Goal: Task Accomplishment & Management: Manage account settings

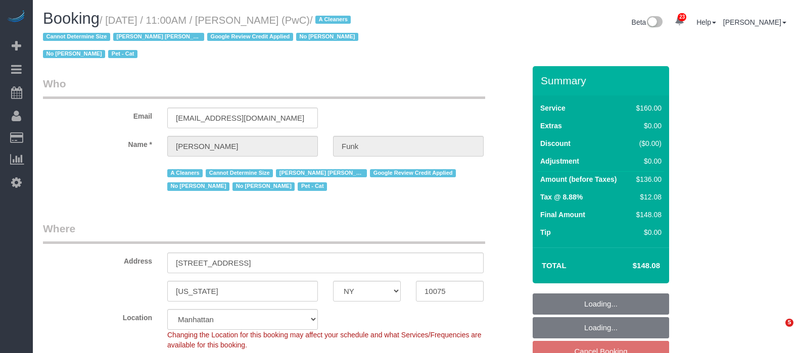
select select "NY"
select select "number:57"
select select "number:71"
select select "number:14"
select select "number:5"
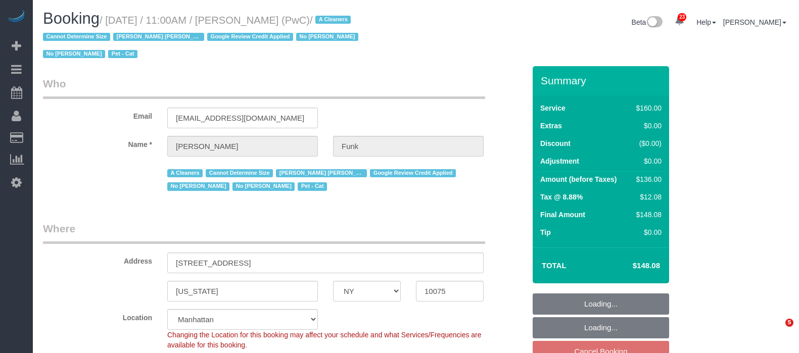
select select "spot60"
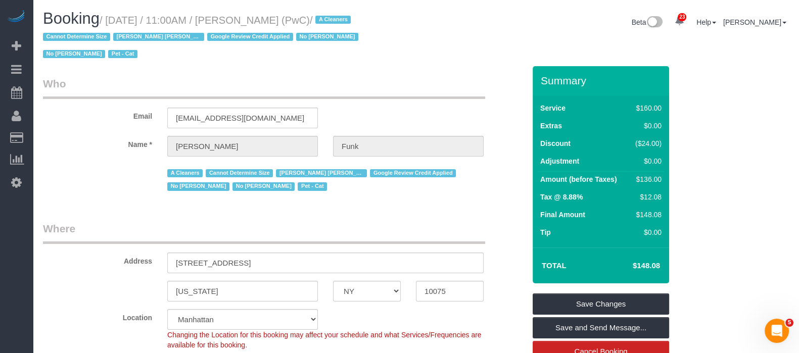
drag, startPoint x: 111, startPoint y: 21, endPoint x: 305, endPoint y: 22, distance: 193.5
click at [305, 22] on small "/ September 22, 2025 / 11:00AM / Zoe Funk (PwC) / A Cleaners Cannot Determine S…" at bounding box center [202, 37] width 318 height 45
copy small "September 22, 2025 / 11:00AM / Zoe Funk"
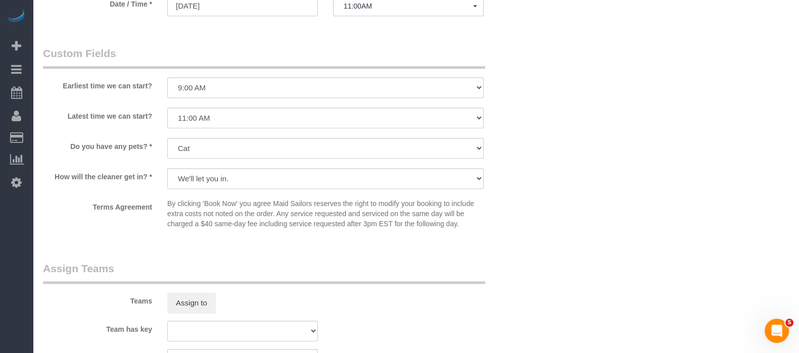
scroll to position [884, 0]
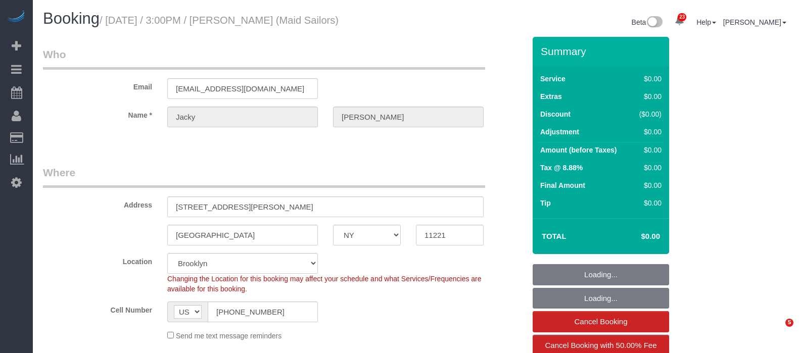
select select "NY"
select select "180"
select select "string:cash"
select select "number:89"
select select "number:90"
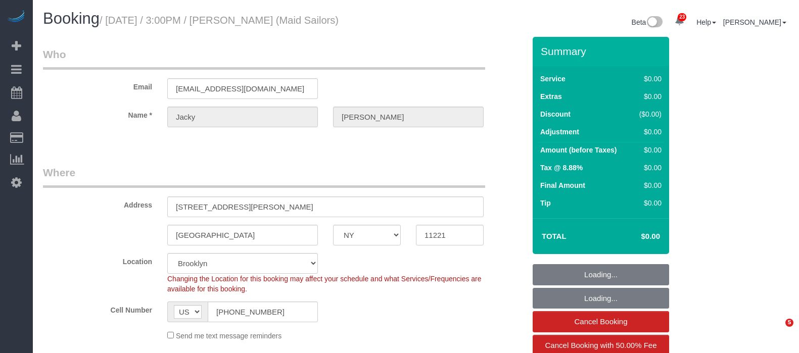
select select "number:15"
select select "number:5"
select select "number:21"
select select "spot1"
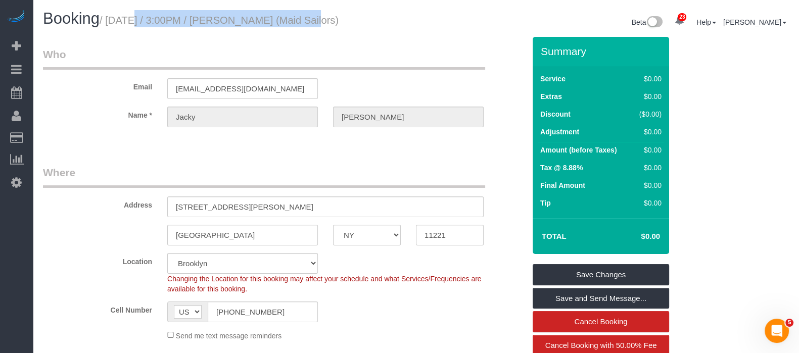
drag, startPoint x: 122, startPoint y: 17, endPoint x: 296, endPoint y: 14, distance: 174.3
click at [296, 14] on h1 "Booking / September 20, 2025 / 3:00PM / Jacky Xu (Maid Sailors)" at bounding box center [225, 18] width 365 height 17
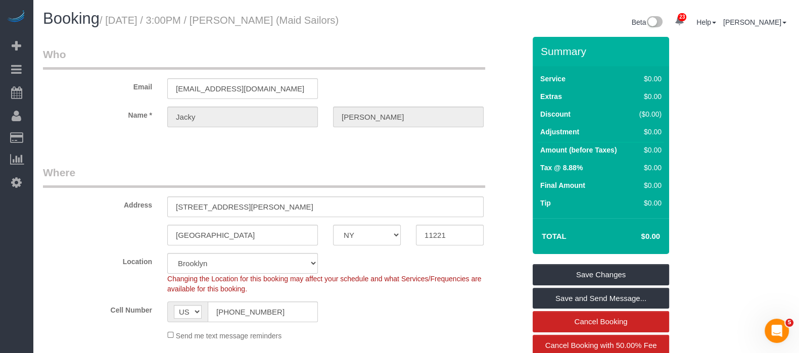
click at [161, 47] on legend "Who" at bounding box center [264, 58] width 442 height 23
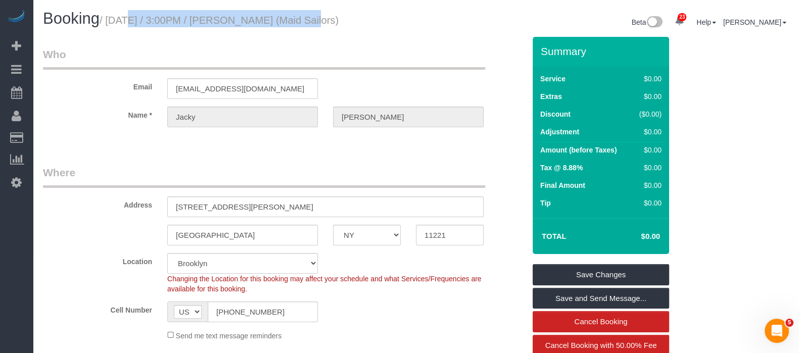
drag, startPoint x: 109, startPoint y: 17, endPoint x: 296, endPoint y: 19, distance: 186.9
click at [296, 19] on small "/ September 20, 2025 / 3:00PM / Jacky Xu (Maid Sailors)" at bounding box center [219, 20] width 239 height 11
copy small "September 20, 2025 / 3:00PM / Jacky Xu"
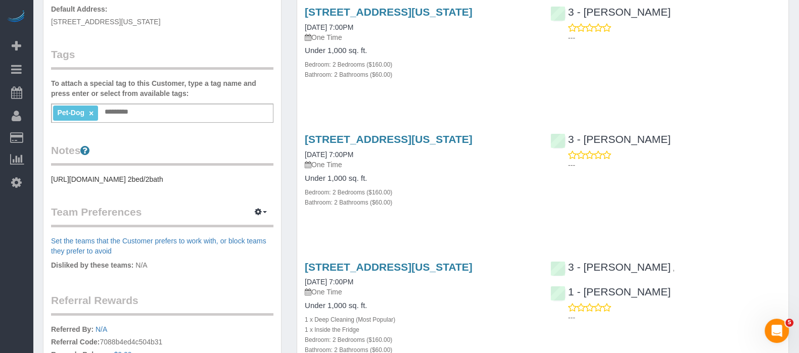
scroll to position [316, 0]
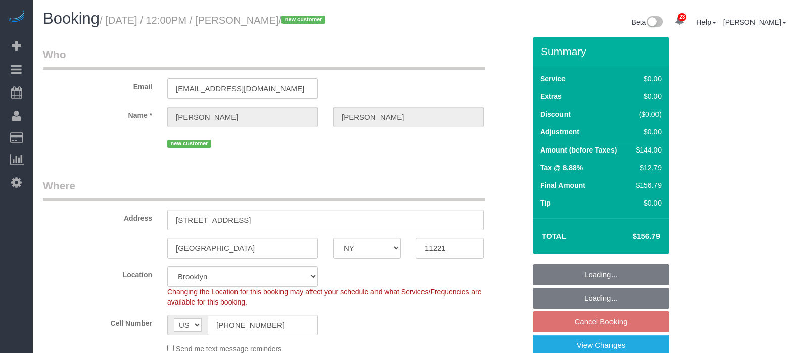
select select "NY"
select select "1"
select select "spot5"
select select "number:58"
select select "number:79"
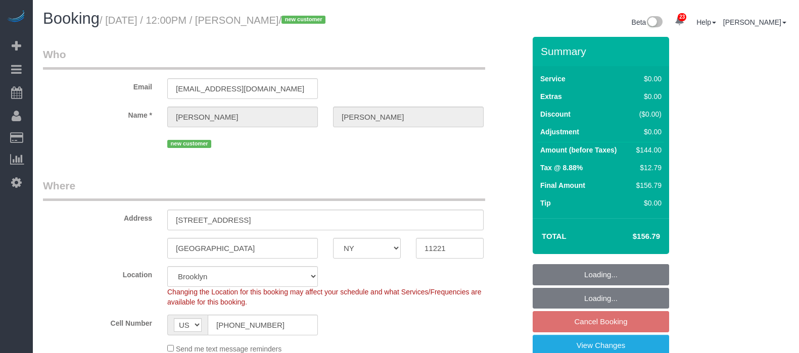
select select "number:15"
select select "number:5"
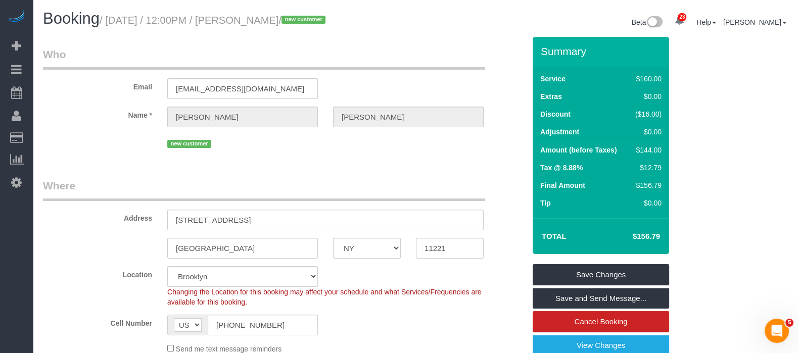
drag, startPoint x: 107, startPoint y: 20, endPoint x: 327, endPoint y: 16, distance: 220.3
click at [327, 16] on small "/ September 22, 2025 / 12:00PM / Caroline Wang / new customer" at bounding box center [214, 20] width 229 height 11
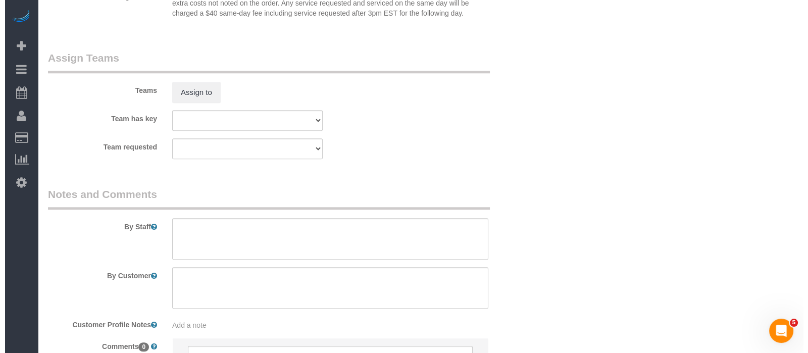
scroll to position [1210, 0]
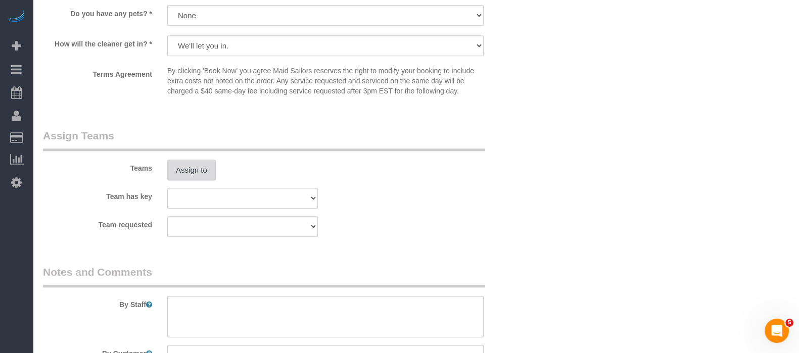
click at [193, 173] on button "Assign to" at bounding box center [191, 170] width 48 height 21
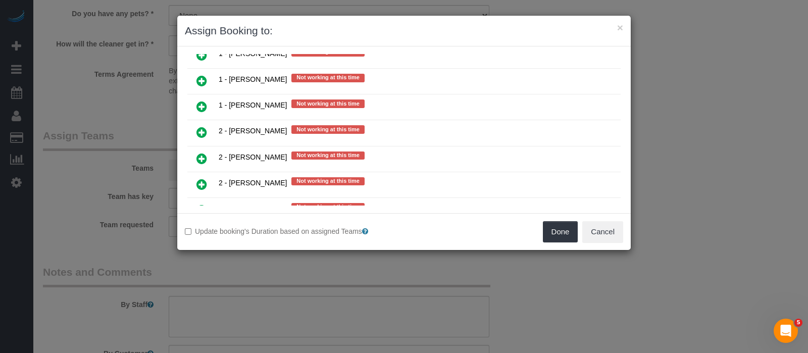
scroll to position [1452, 0]
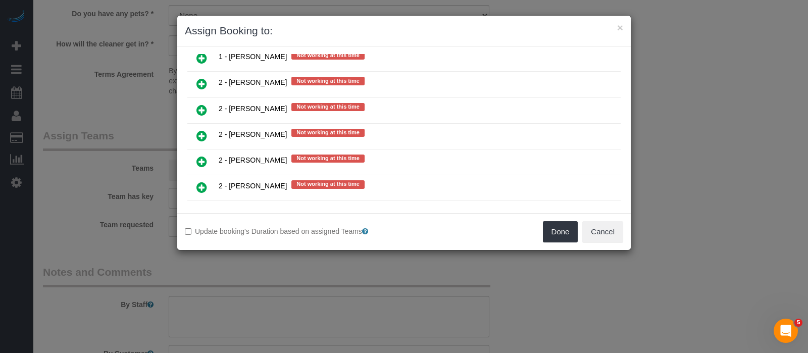
click at [202, 181] on icon at bounding box center [202, 187] width 11 height 12
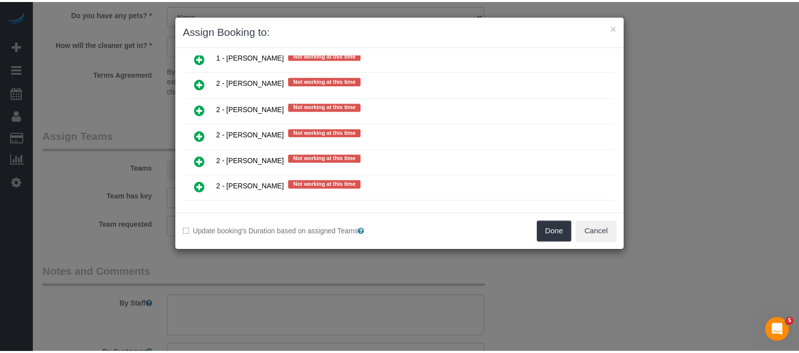
scroll to position [1475, 0]
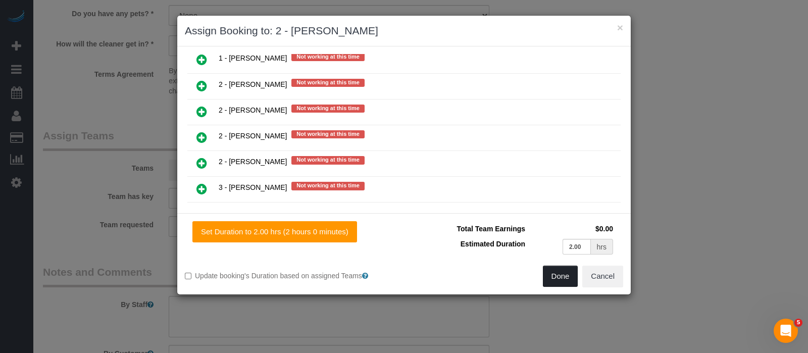
click at [551, 271] on button "Done" at bounding box center [560, 276] width 35 height 21
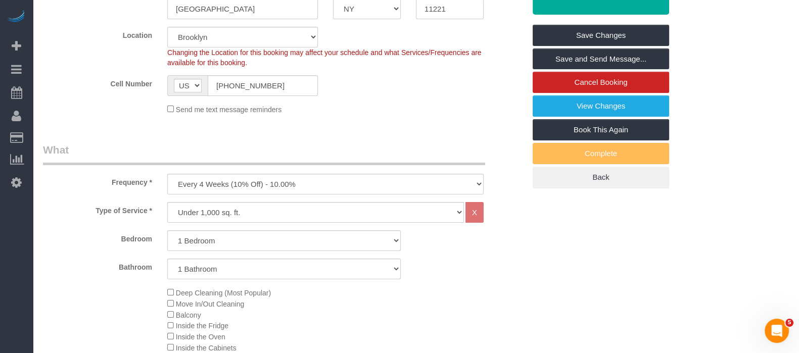
scroll to position [73, 0]
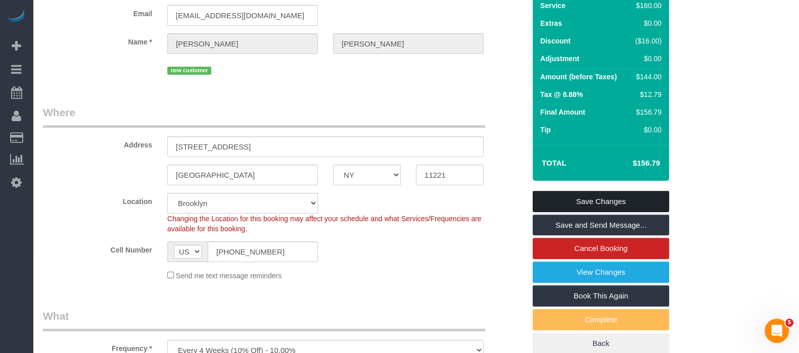
click at [607, 193] on link "Save Changes" at bounding box center [600, 201] width 136 height 21
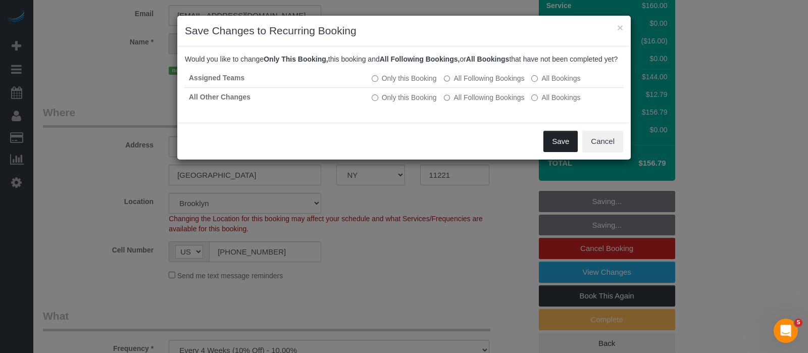
click at [550, 144] on button "Save" at bounding box center [561, 141] width 34 height 21
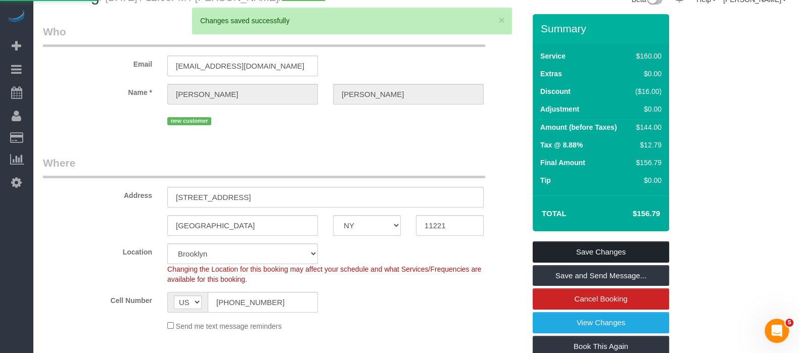
scroll to position [0, 0]
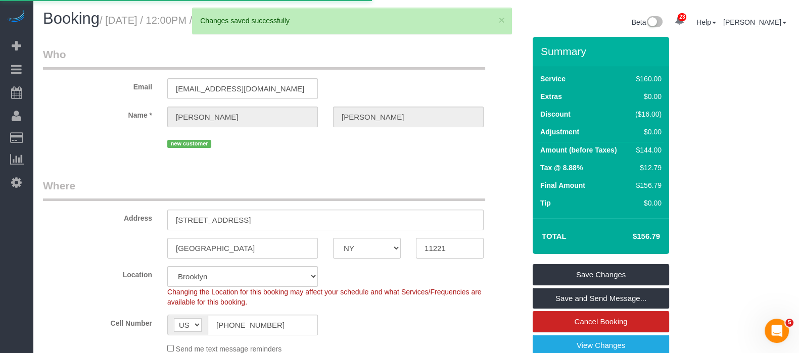
select select "**********"
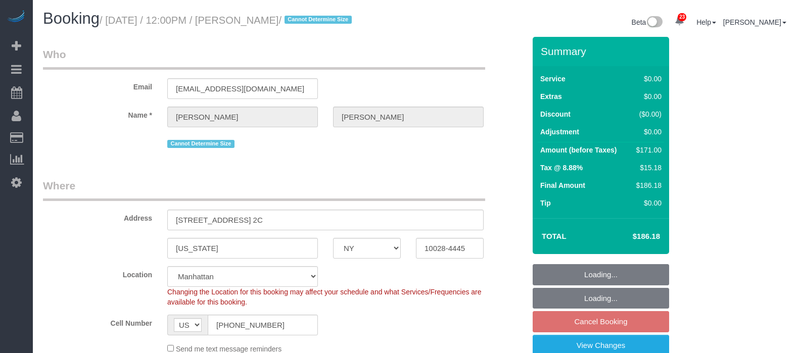
select select "NY"
select select "2"
select select "spot2"
select select "number:89"
select select "number:73"
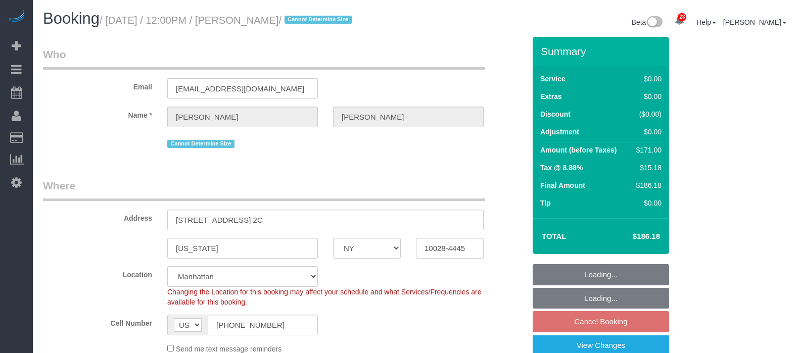
select select "number:15"
select select "number:5"
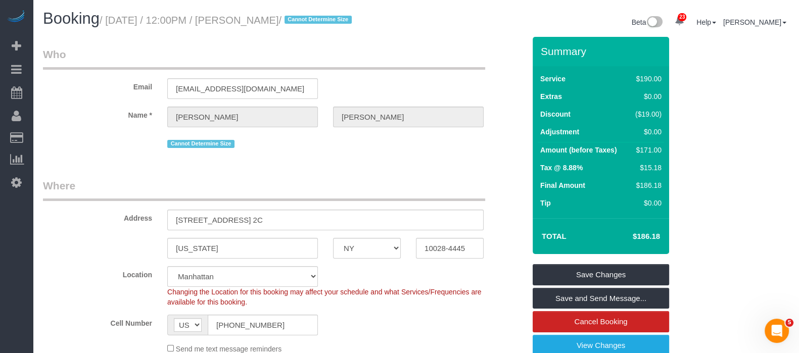
drag, startPoint x: 110, startPoint y: 21, endPoint x: 321, endPoint y: 20, distance: 211.7
click at [324, 20] on small "/ September 22, 2025 / 12:00PM / Maria Romero / Cannot Determine Size" at bounding box center [227, 20] width 255 height 11
copy small "September 22, 2025 / 12:00PM / Maria Romero"
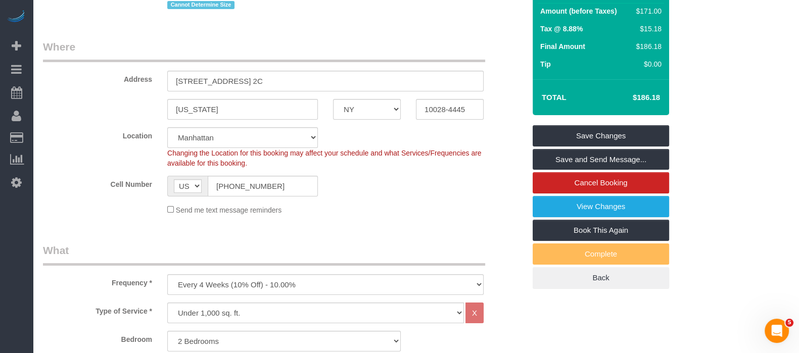
scroll to position [316, 0]
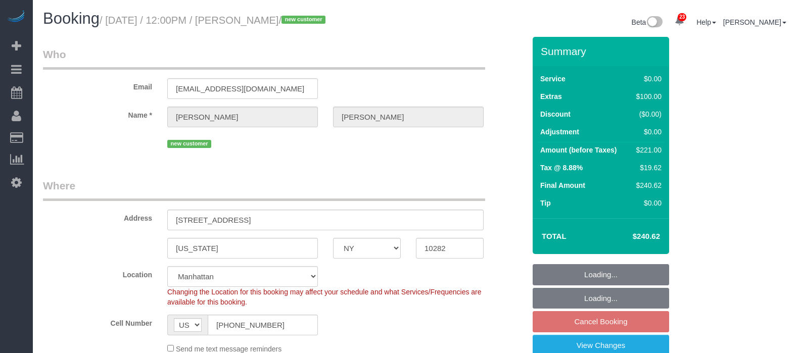
select select "NY"
select select "1"
select select "spot2"
select select "number:57"
select select "number:75"
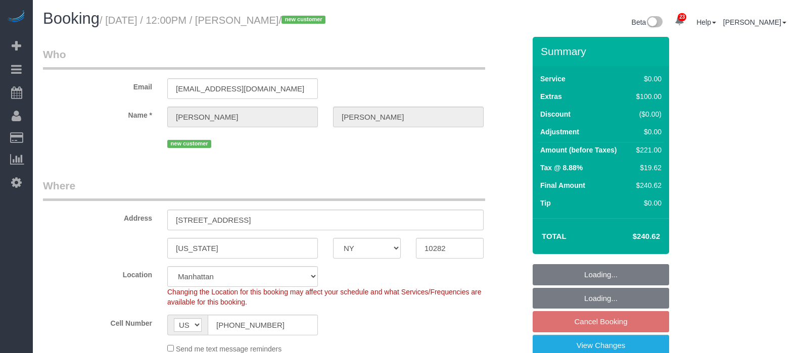
select select "number:15"
select select "number:6"
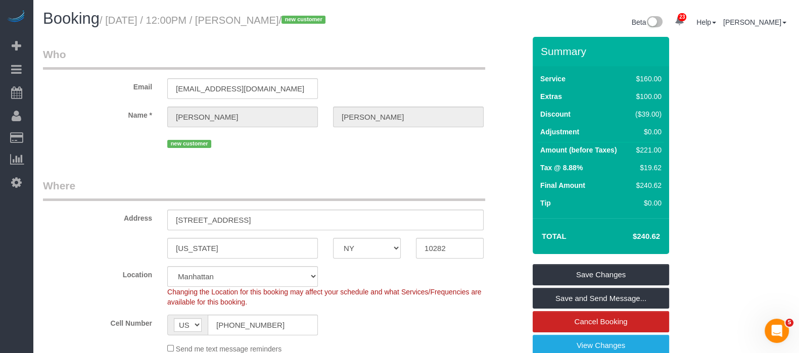
drag, startPoint x: 108, startPoint y: 19, endPoint x: 337, endPoint y: 48, distance: 231.7
click at [328, 21] on small "/ [DATE] / 12:00PM / [PERSON_NAME] / new customer" at bounding box center [214, 20] width 229 height 11
copy small "[DATE] / 12:00PM / [PERSON_NAME]"
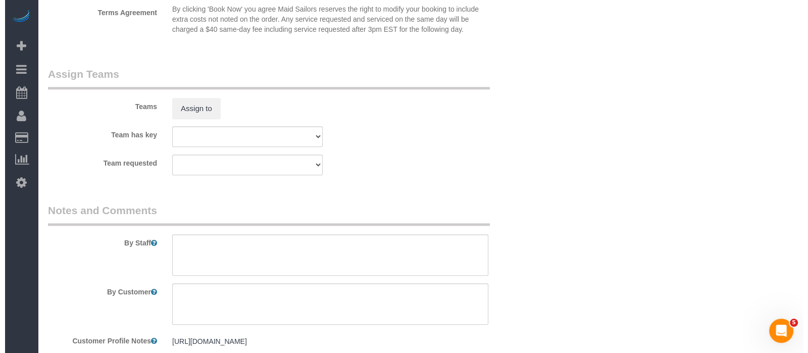
scroll to position [1326, 0]
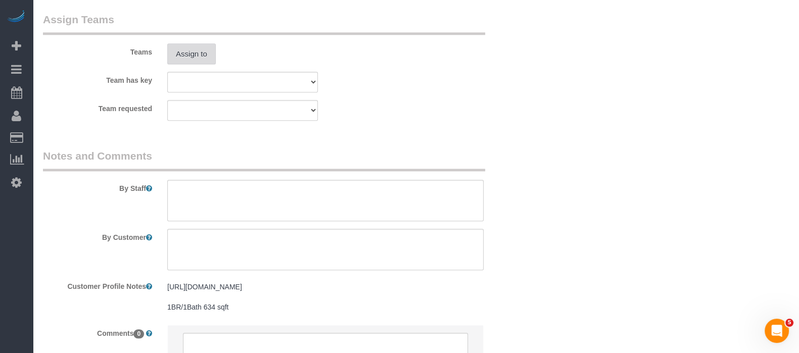
click at [174, 64] on button "Assign to" at bounding box center [191, 53] width 48 height 21
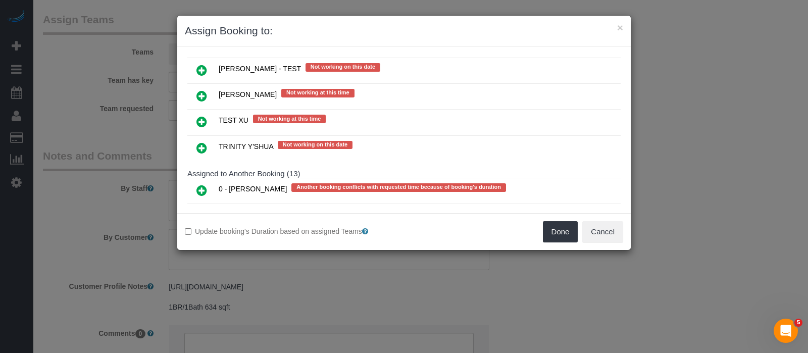
scroll to position [2196, 0]
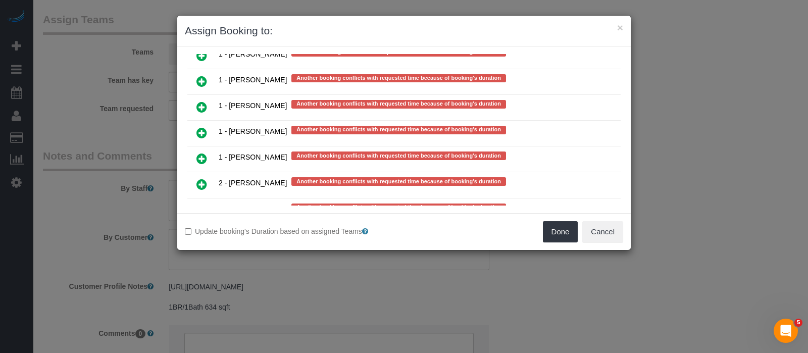
click at [206, 256] on icon at bounding box center [202, 262] width 11 height 12
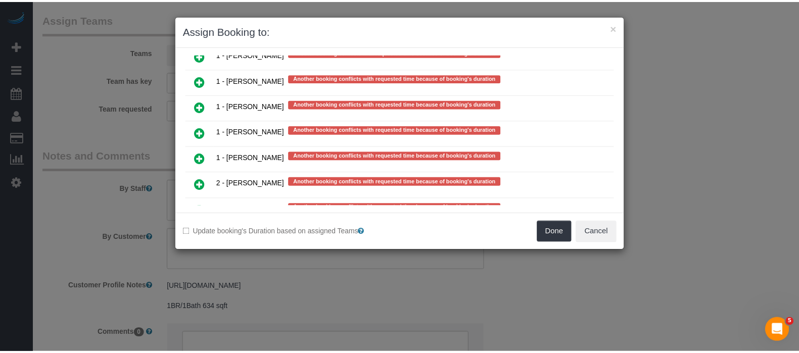
scroll to position [2194, 0]
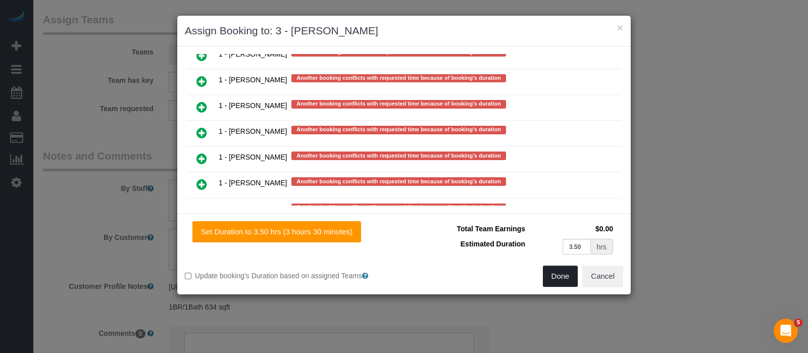
click at [552, 274] on button "Done" at bounding box center [560, 276] width 35 height 21
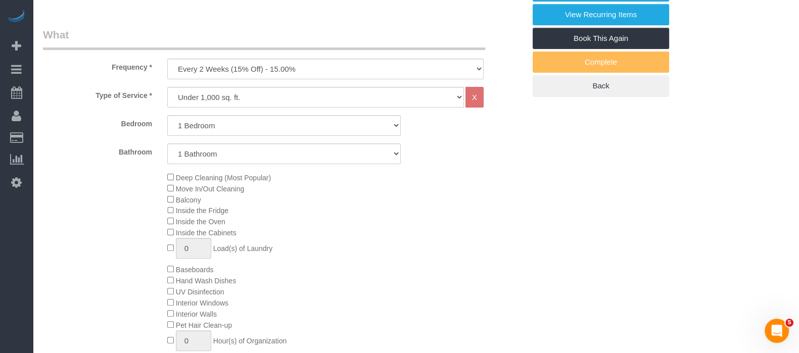
scroll to position [189, 0]
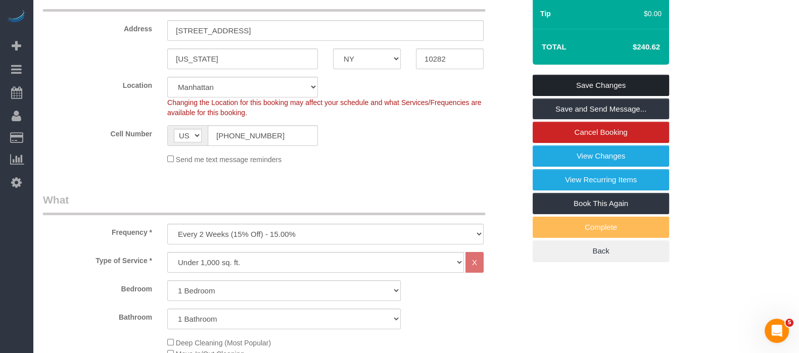
click at [622, 82] on link "Save Changes" at bounding box center [600, 85] width 136 height 21
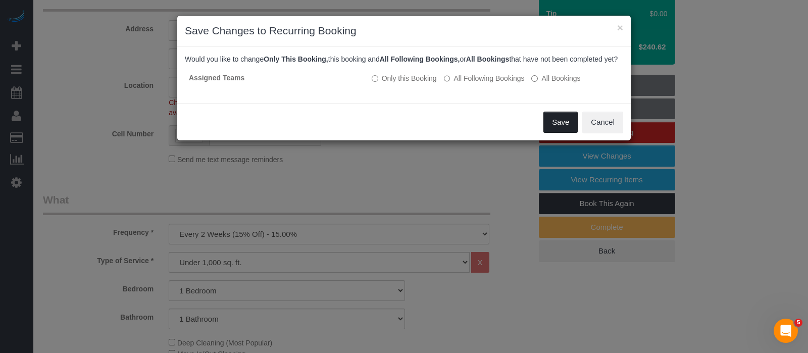
click at [548, 133] on button "Save" at bounding box center [561, 122] width 34 height 21
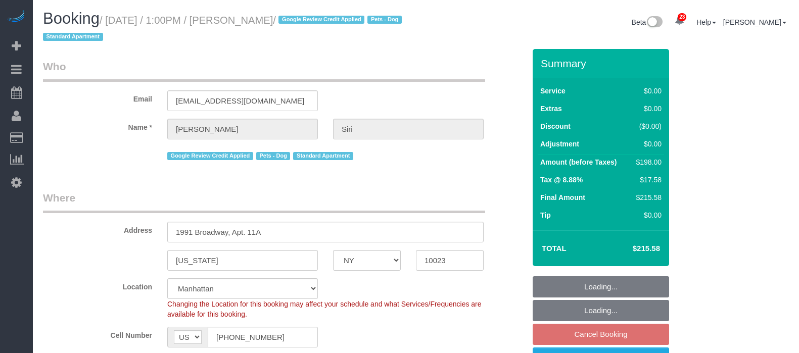
select select "NY"
select select "2"
select select "spot3"
select select "number:59"
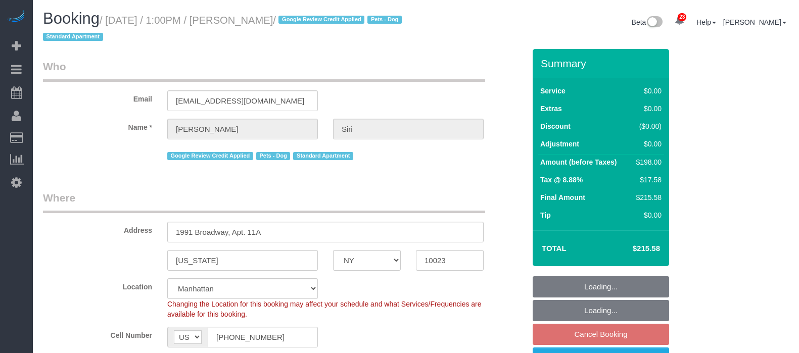
select select "number:73"
select select "number:13"
select select "number:5"
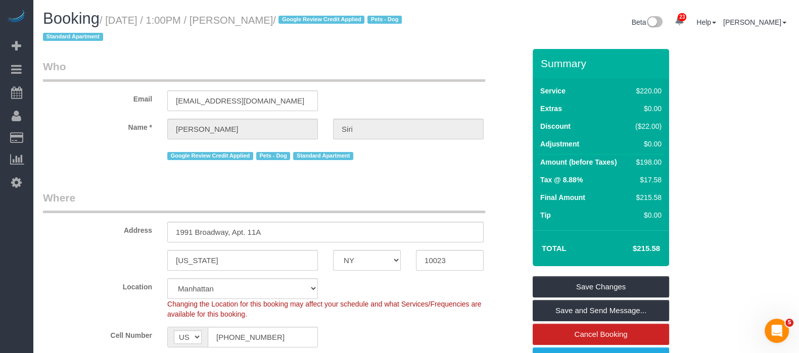
drag, startPoint x: 107, startPoint y: 19, endPoint x: 311, endPoint y: 26, distance: 204.2
click at [310, 16] on small "/ September 22, 2025 / 1:00PM / Simona Siri / Google Review Credit Applied Pets…" at bounding box center [224, 29] width 362 height 28
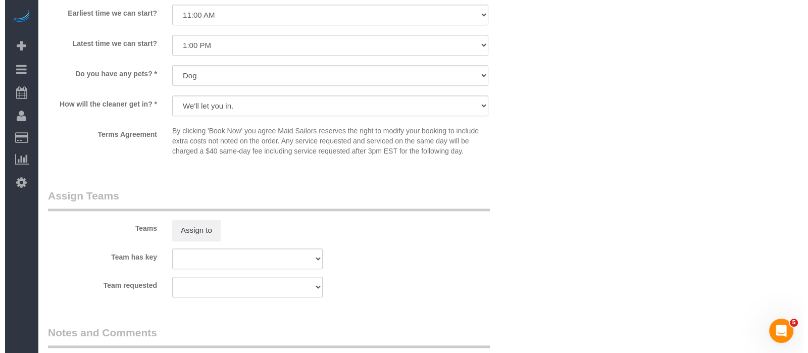
scroll to position [1263, 0]
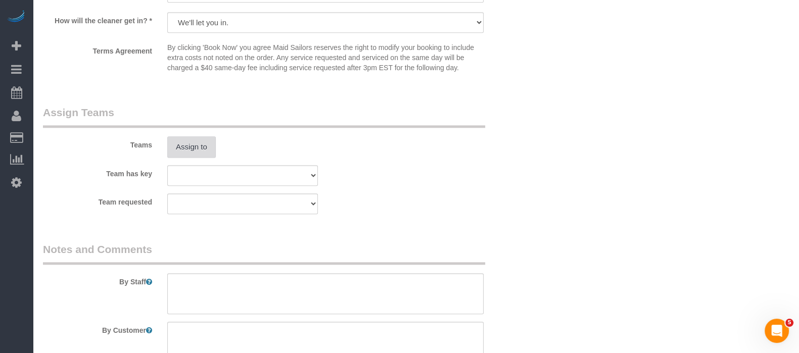
click at [201, 158] on button "Assign to" at bounding box center [191, 146] width 48 height 21
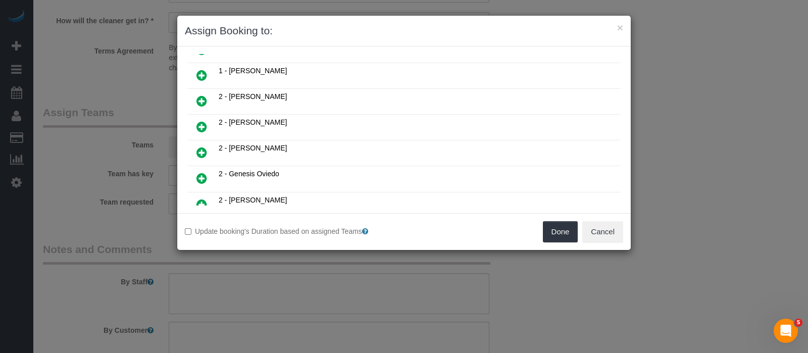
scroll to position [505, 0]
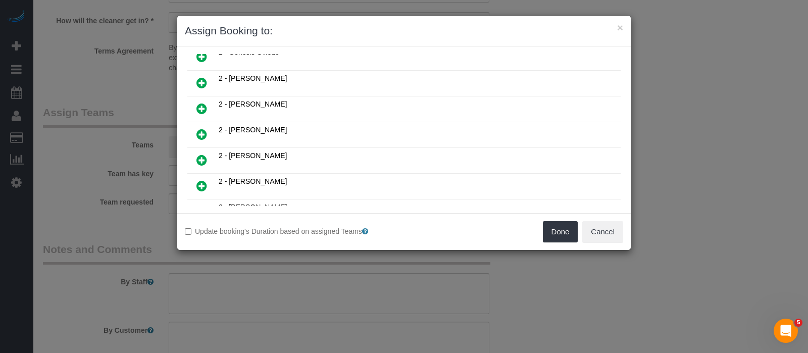
click at [199, 154] on icon at bounding box center [202, 160] width 11 height 12
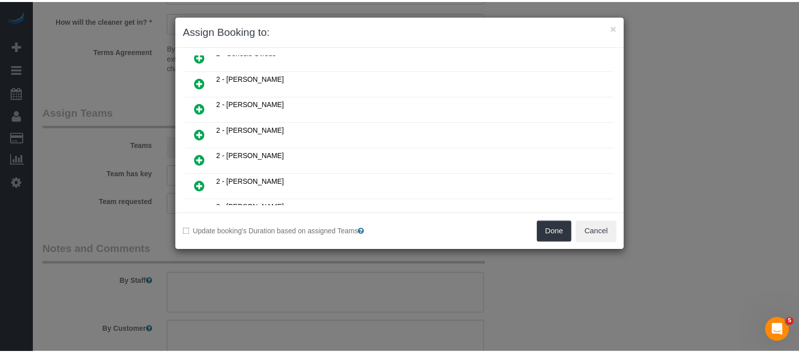
scroll to position [528, 0]
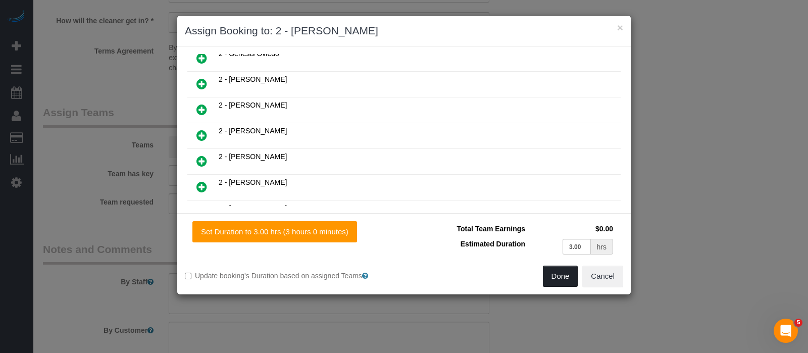
click at [556, 275] on button "Done" at bounding box center [560, 276] width 35 height 21
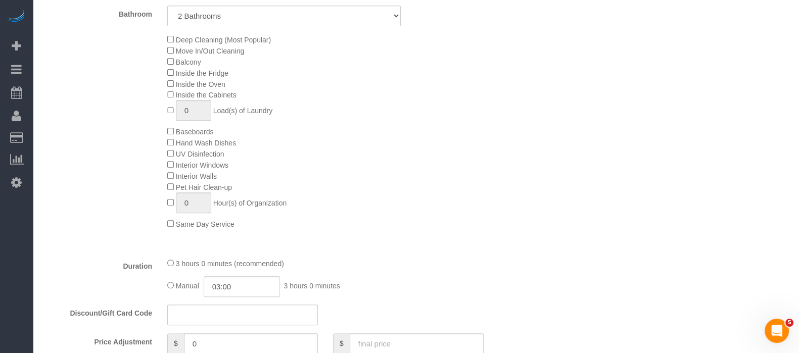
scroll to position [189, 0]
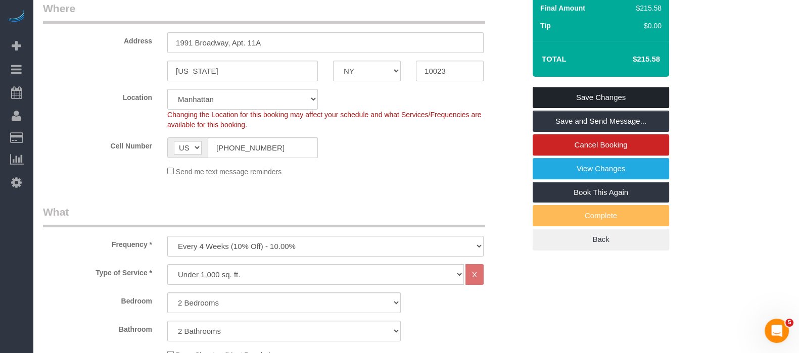
click at [617, 99] on link "Save Changes" at bounding box center [600, 97] width 136 height 21
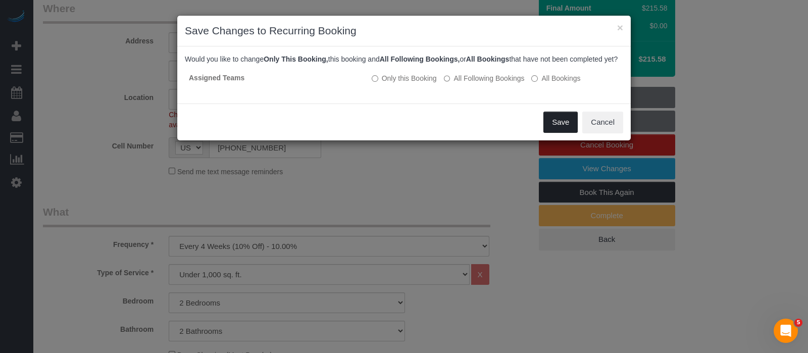
click at [555, 127] on button "Save" at bounding box center [561, 122] width 34 height 21
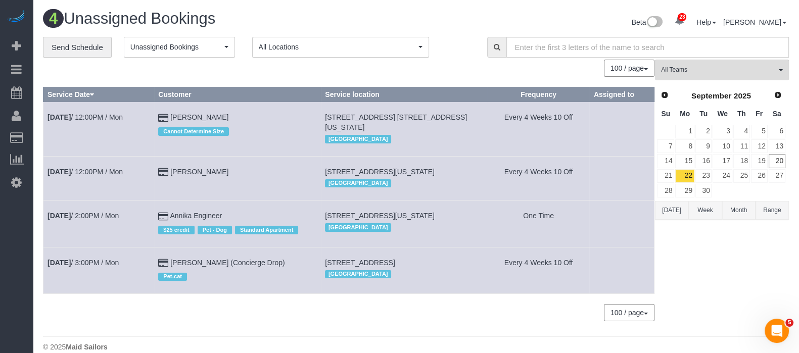
drag, startPoint x: 178, startPoint y: 207, endPoint x: 285, endPoint y: 209, distance: 106.6
click at [285, 209] on td "Annika Engineer $25 credit Pet - Dog Standard Apartment" at bounding box center [237, 224] width 167 height 46
copy td "Annika Engineer"
drag, startPoint x: 181, startPoint y: 256, endPoint x: 242, endPoint y: 260, distance: 61.3
click at [242, 260] on td "Benjamin Rudnitsky (Concierge Drop) Pet-cat" at bounding box center [237, 270] width 167 height 46
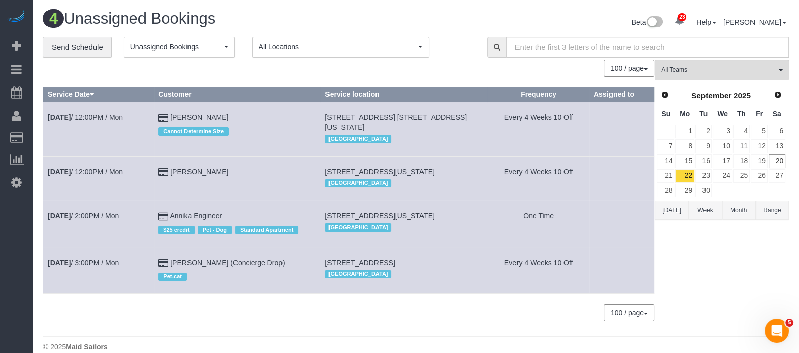
copy link "Benjamin Rudnitsky"
click at [212, 283] on div "Pet-cat" at bounding box center [237, 276] width 158 height 16
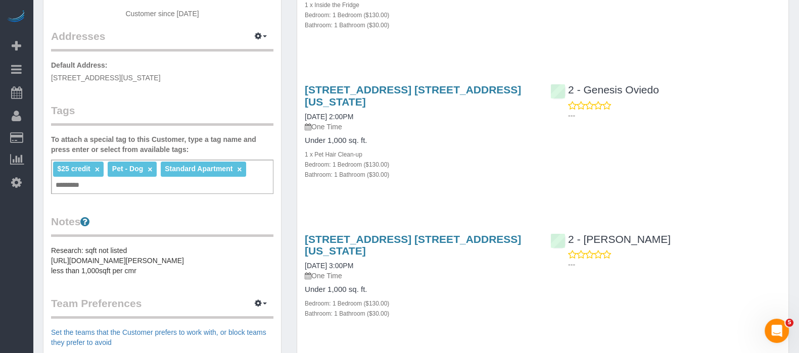
scroll to position [316, 0]
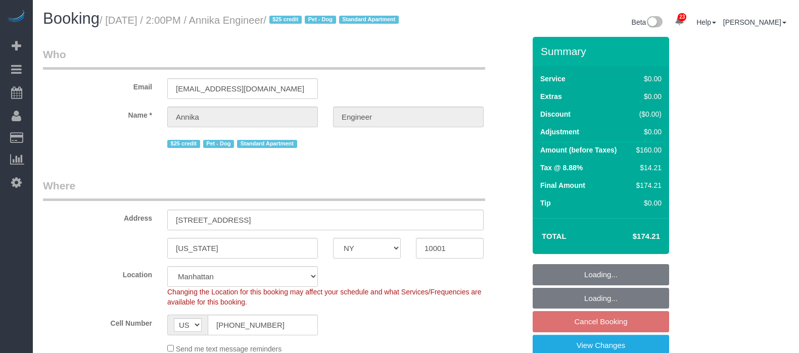
select select "NY"
select select "1"
select select "string:stripe-pm_1S9AVr4VGloSiKo7xhoanRqz"
select select "spot4"
select select "number:89"
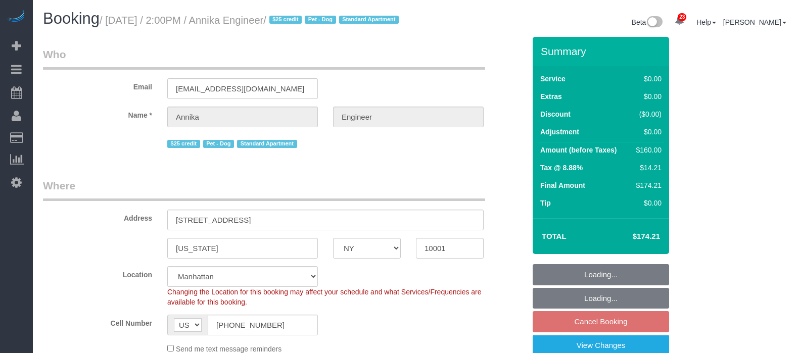
select select "number:90"
select select "number:13"
select select "number:5"
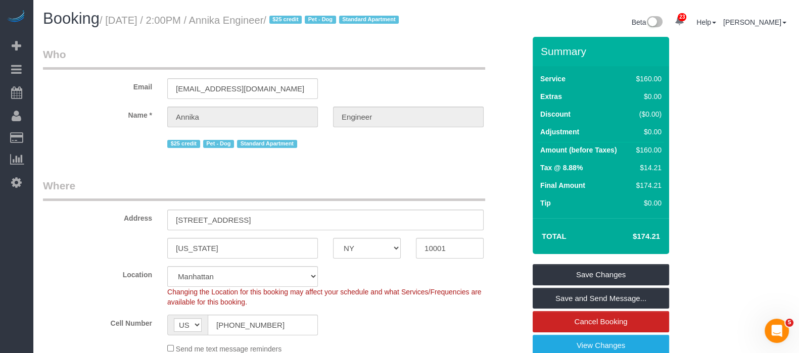
drag, startPoint x: 109, startPoint y: 16, endPoint x: 329, endPoint y: 16, distance: 220.8
click at [329, 19] on small "/ [DATE] / 2:00PM / Annika Engineer / $25 credit Pet - Dog Standard Apartment" at bounding box center [251, 20] width 302 height 11
copy small "[DATE] / 2:00PM / Annika Engineer"
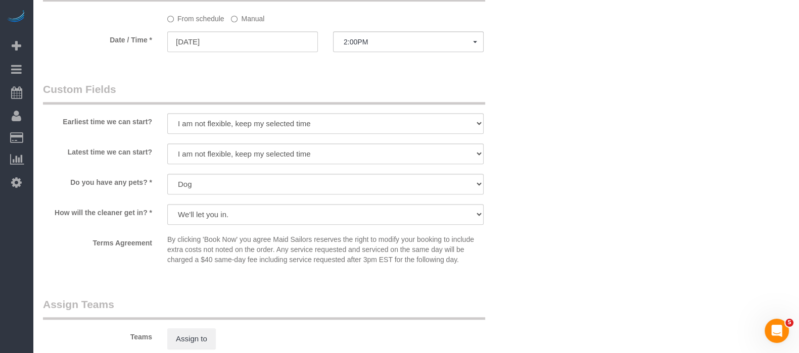
scroll to position [1010, 0]
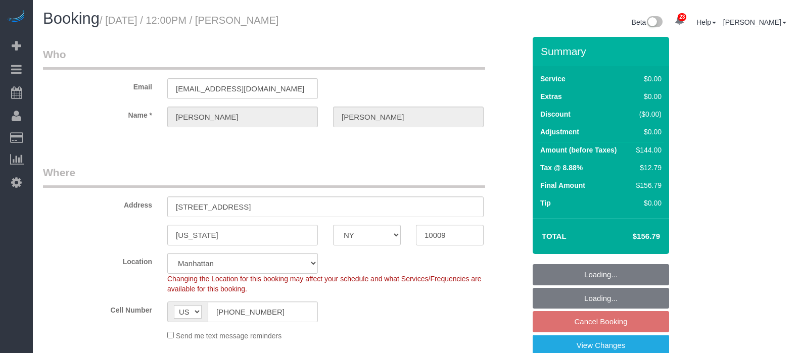
select select "NY"
select select "1"
select select "spot2"
select select "number:60"
select select "number:72"
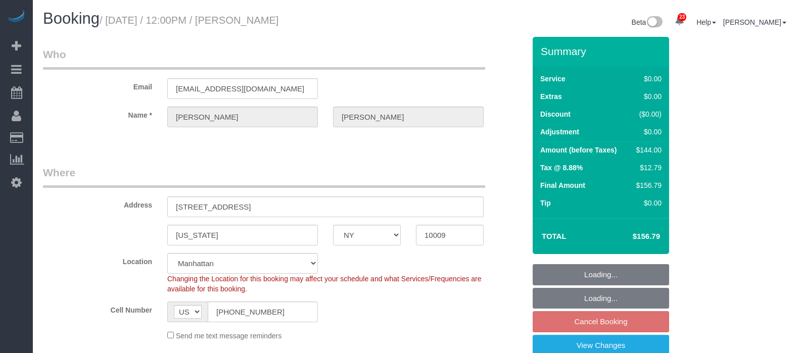
select select "number:15"
select select "number:5"
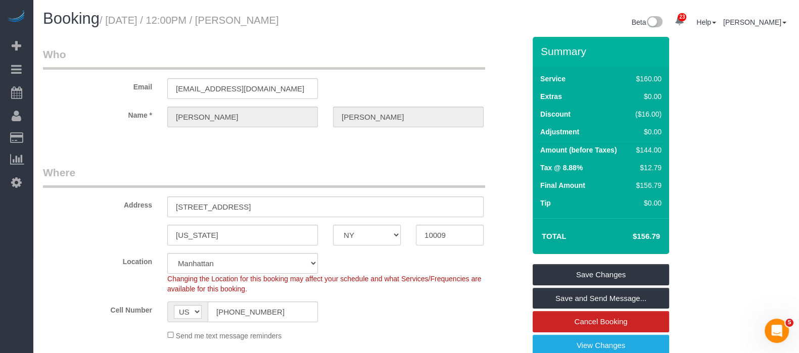
drag, startPoint x: 107, startPoint y: 18, endPoint x: 356, endPoint y: 20, distance: 249.1
click at [354, 20] on h1 "Booking / [DATE] / 12:00PM / [PERSON_NAME]" at bounding box center [225, 18] width 365 height 17
copy small "[DATE] / 12:00PM / [PERSON_NAME]"
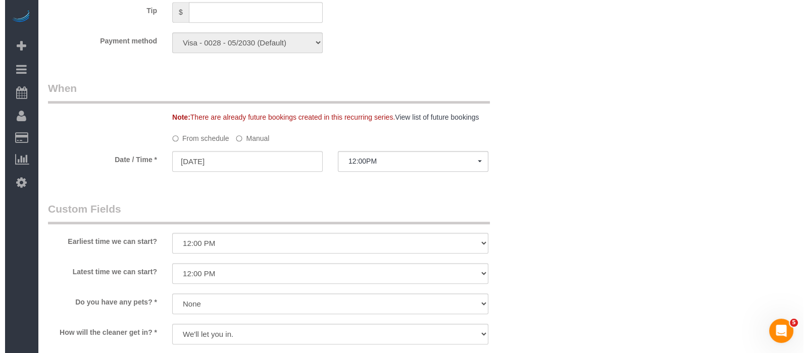
scroll to position [1200, 0]
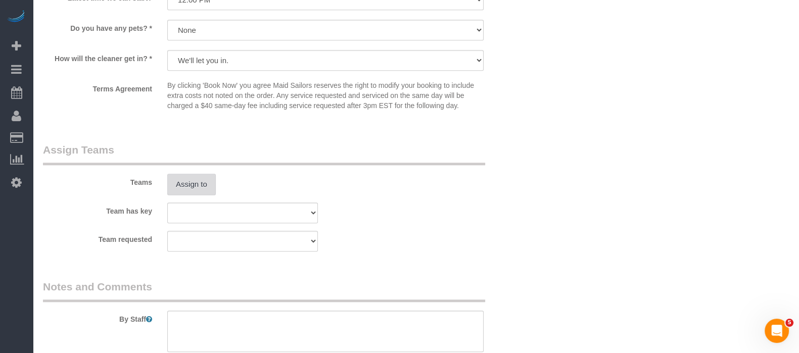
click at [192, 193] on button "Assign to" at bounding box center [191, 184] width 48 height 21
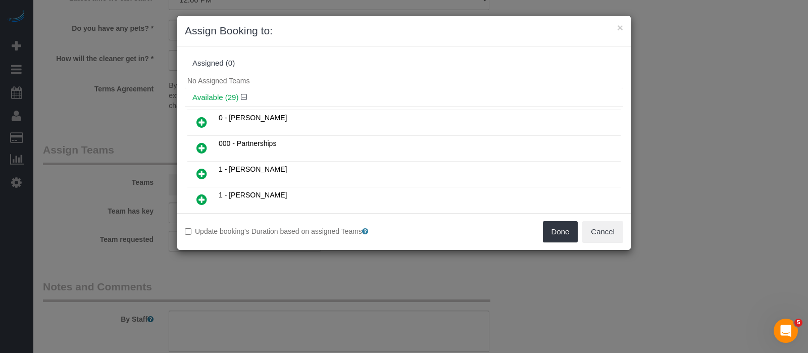
scroll to position [126, 0]
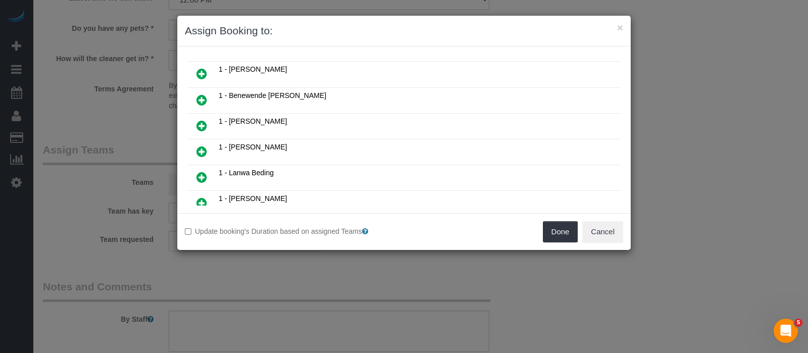
click at [205, 120] on icon at bounding box center [202, 126] width 11 height 12
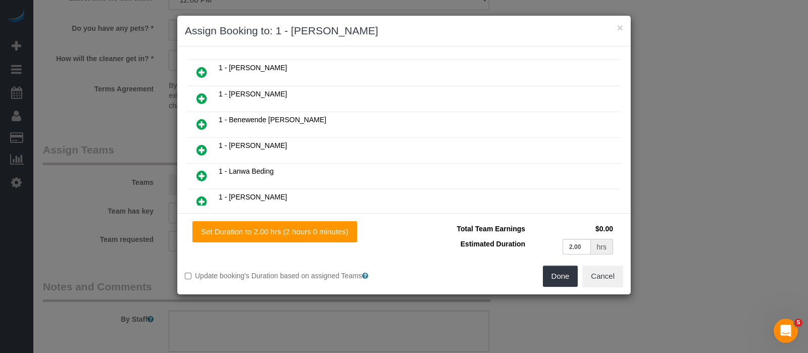
scroll to position [150, 0]
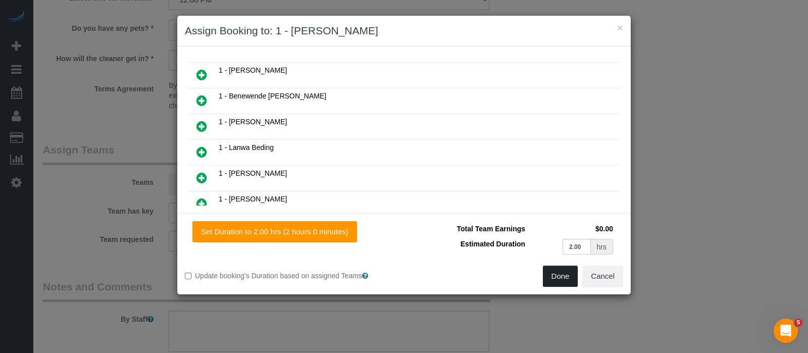
click at [557, 277] on button "Done" at bounding box center [560, 276] width 35 height 21
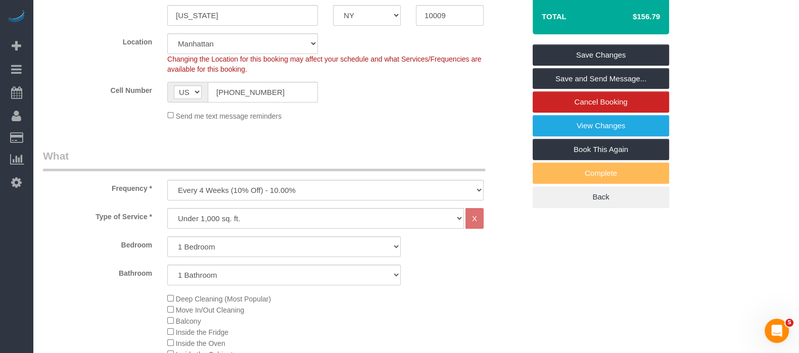
scroll to position [126, 0]
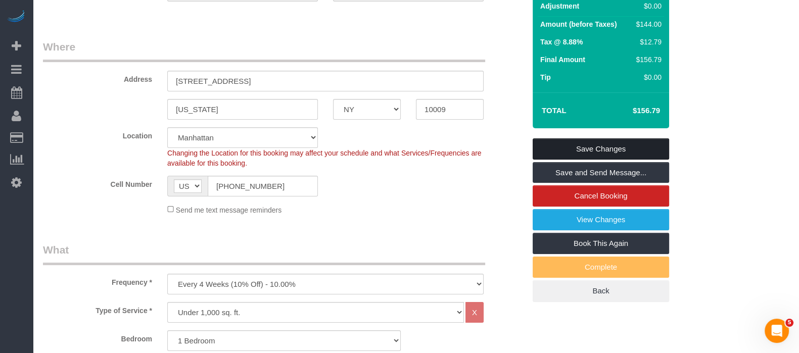
drag, startPoint x: 634, startPoint y: 145, endPoint x: 605, endPoint y: 125, distance: 35.2
click at [635, 145] on link "Save Changes" at bounding box center [600, 148] width 136 height 21
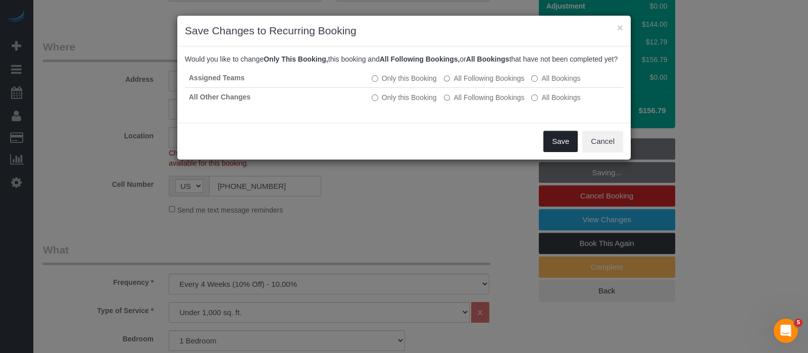
click at [564, 143] on button "Save" at bounding box center [561, 141] width 34 height 21
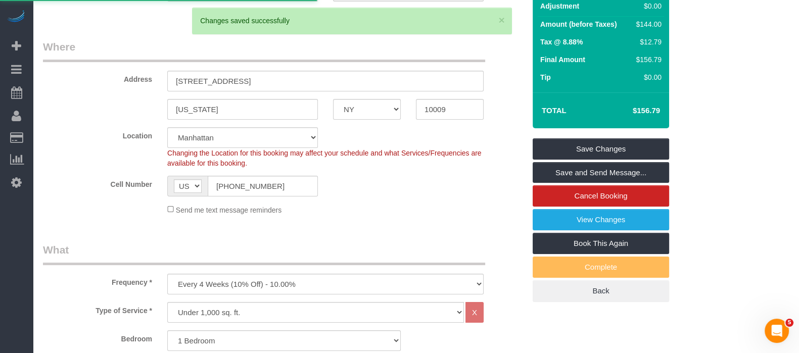
select select "**********"
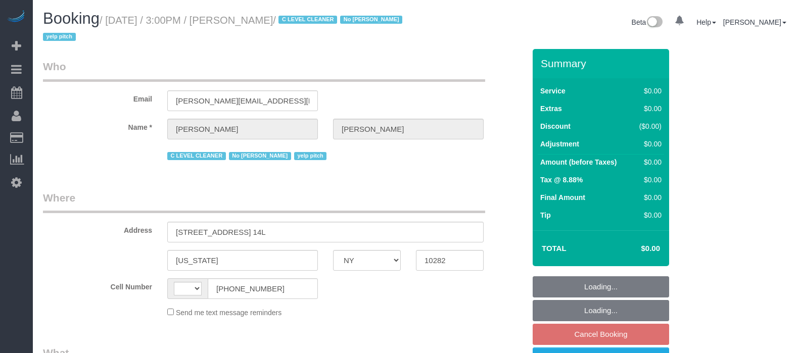
select select "NY"
select select "number:89"
select select "number:90"
select select "number:15"
select select "number:6"
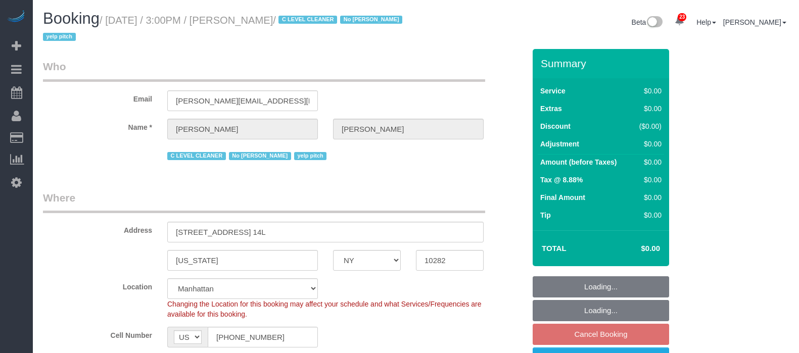
select select "string:US"
select select "object:1430"
select select "string:stripe-pm_1KsUWe4VGloSiKo7se352iAz"
select select "spot5"
select select "object:1434"
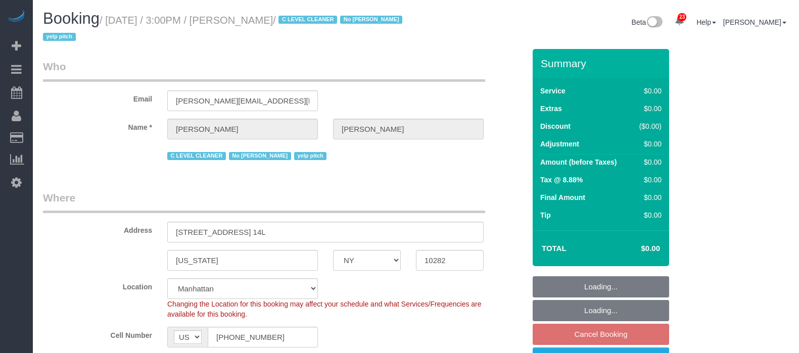
select select "spot62"
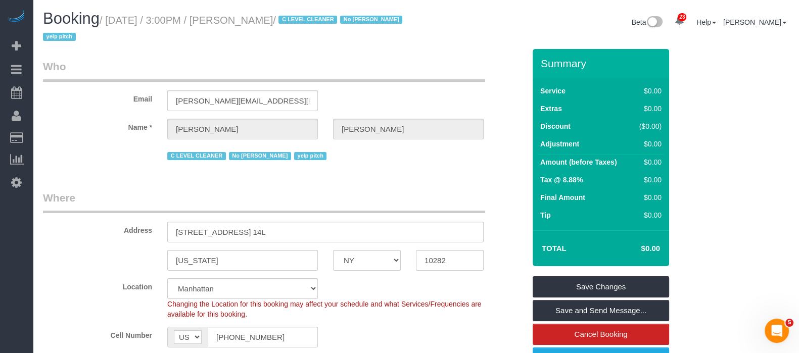
drag, startPoint x: 111, startPoint y: 21, endPoint x: 336, endPoint y: 24, distance: 224.8
click at [336, 24] on small "/ September 22, 2025 / 3:00PM / Steven Mungovan / C LEVEL CLEANER No Samanda Sh…" at bounding box center [224, 29] width 362 height 28
copy small "September 22, 2025 / 3:00PM / Steven Mungovan"
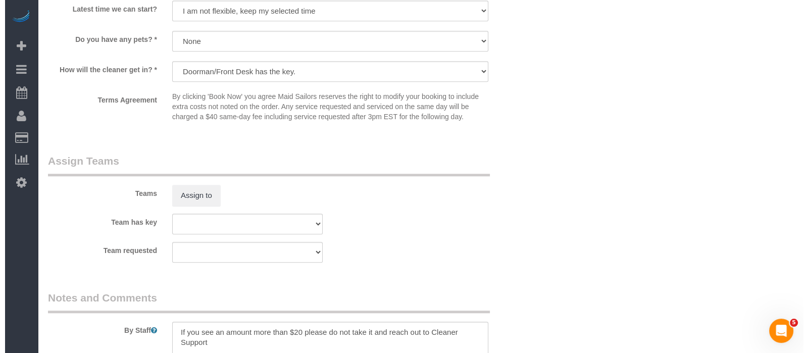
scroll to position [1010, 0]
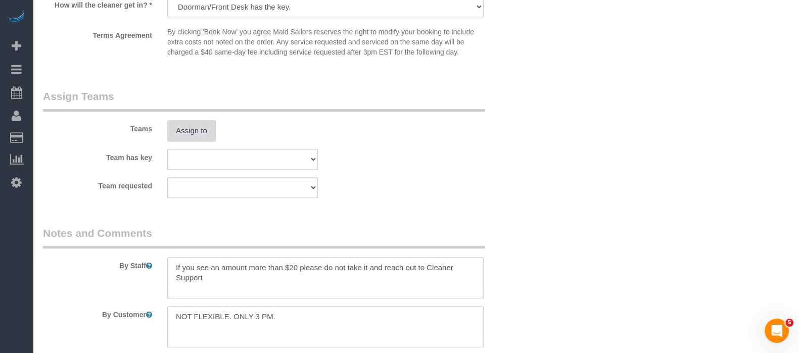
click at [192, 129] on button "Assign to" at bounding box center [191, 130] width 48 height 21
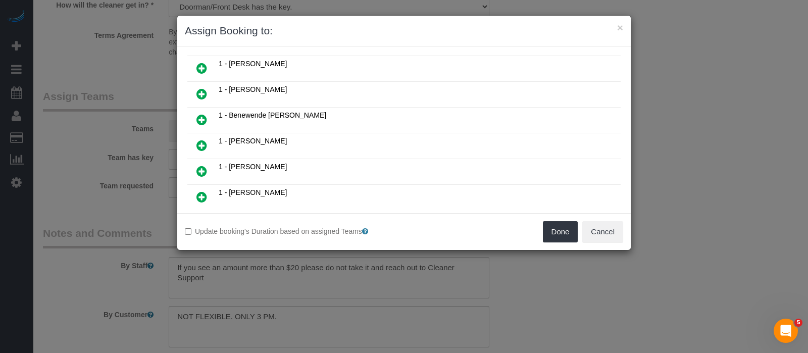
scroll to position [252, 0]
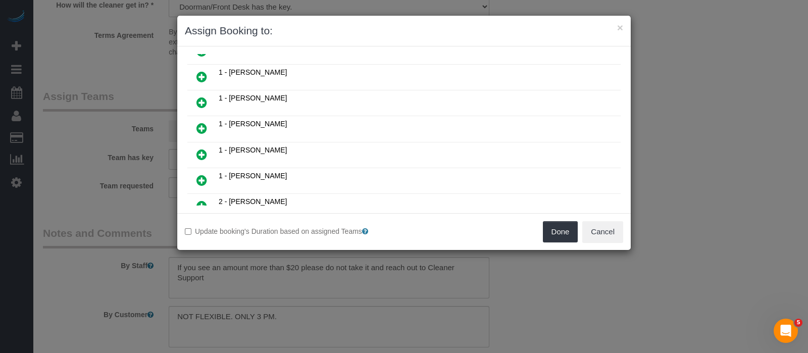
click at [203, 122] on icon at bounding box center [202, 128] width 11 height 12
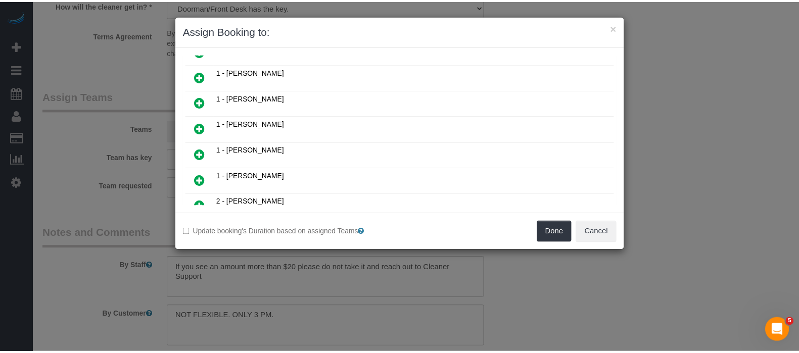
scroll to position [275, 0]
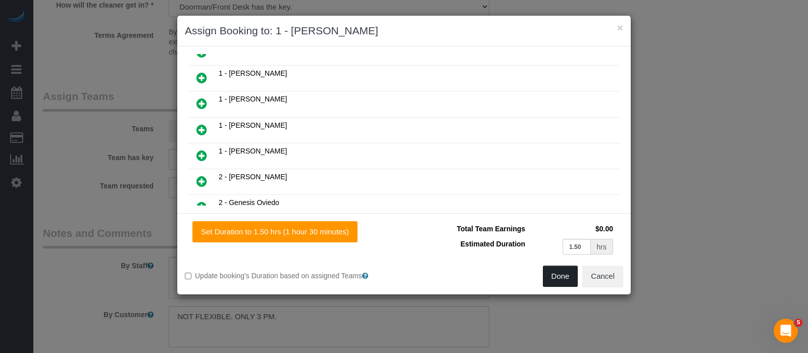
click at [561, 274] on button "Done" at bounding box center [560, 276] width 35 height 21
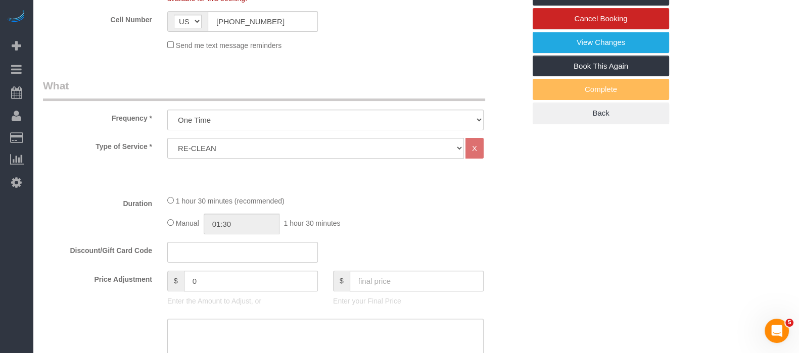
scroll to position [126, 0]
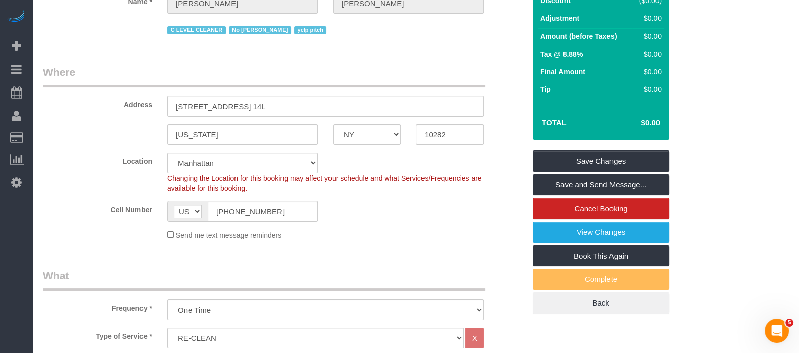
click at [618, 149] on div "Summary Service $0.00 Extras $0.00 Discount ($0.00) Adjustment $0.00 Amount (be…" at bounding box center [600, 118] width 136 height 391
click at [618, 157] on link "Save Changes" at bounding box center [600, 161] width 136 height 21
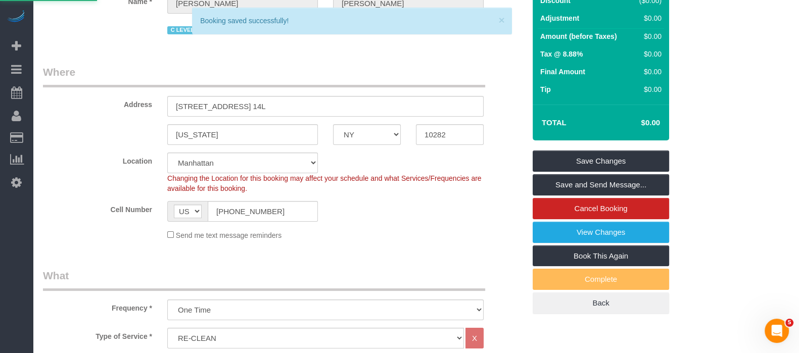
select select "**********"
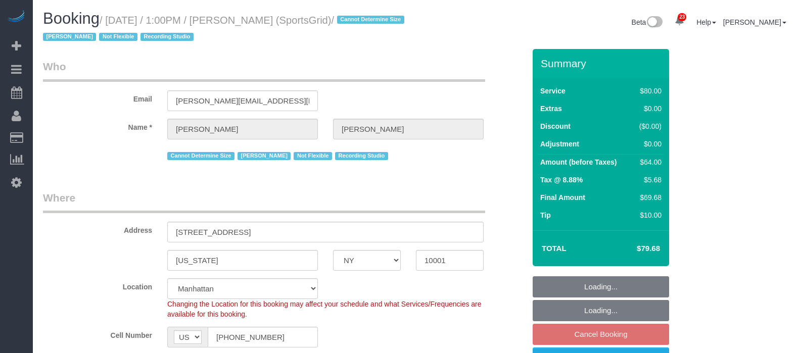
select select "NY"
select select "spot3"
select select "number:89"
select select "number:90"
select select "number:15"
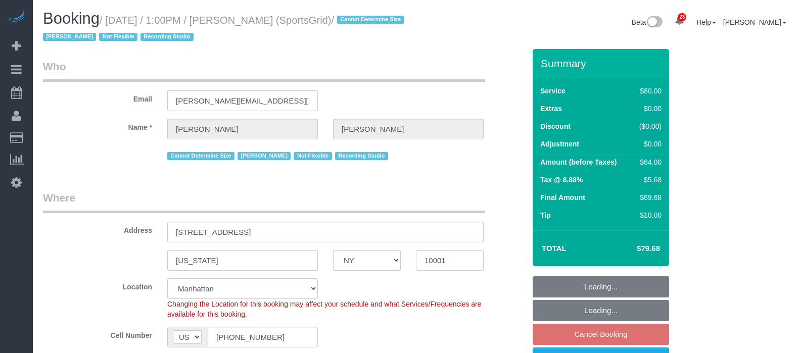
select select "number:7"
select select "number:21"
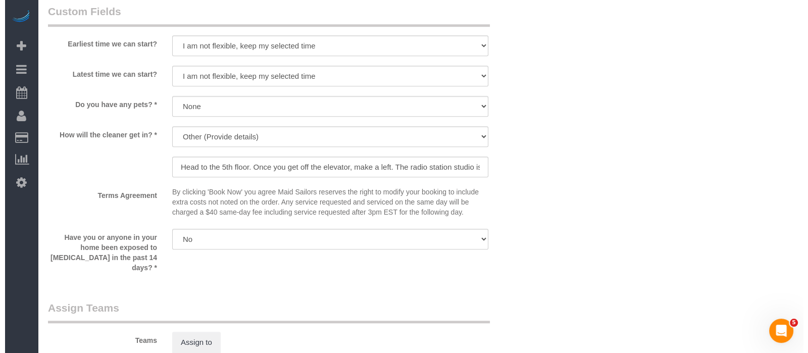
scroll to position [1074, 0]
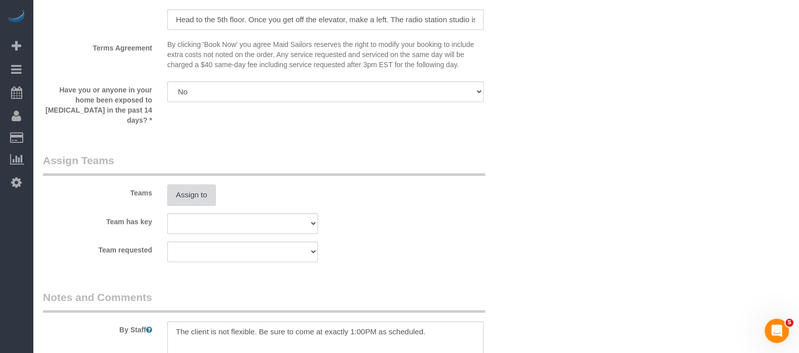
click at [202, 190] on button "Assign to" at bounding box center [191, 194] width 48 height 21
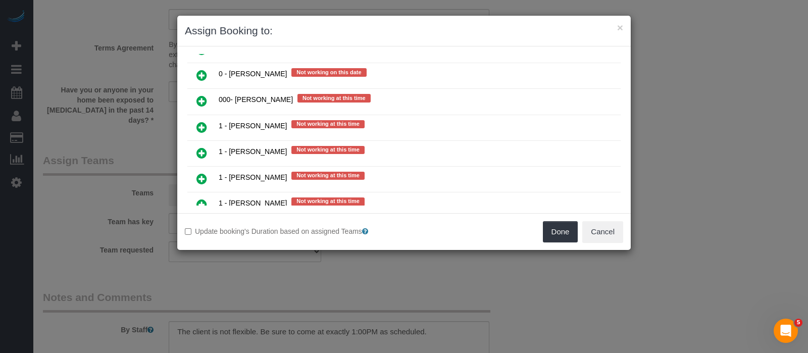
click at [200, 95] on icon at bounding box center [202, 101] width 11 height 12
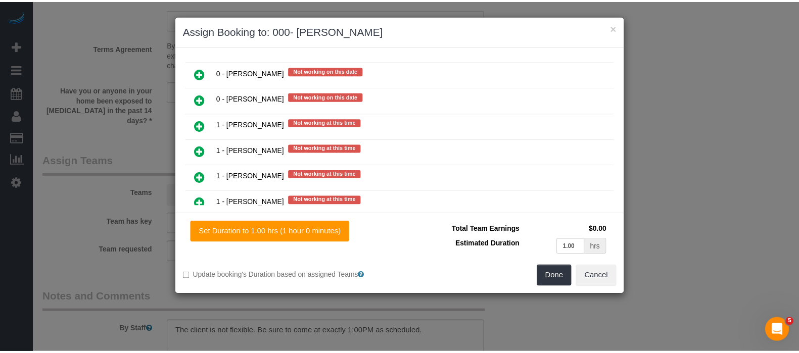
scroll to position [1072, 0]
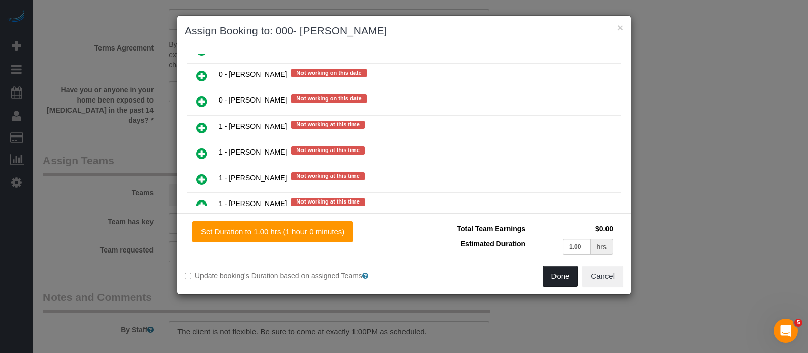
click at [560, 272] on button "Done" at bounding box center [560, 276] width 35 height 21
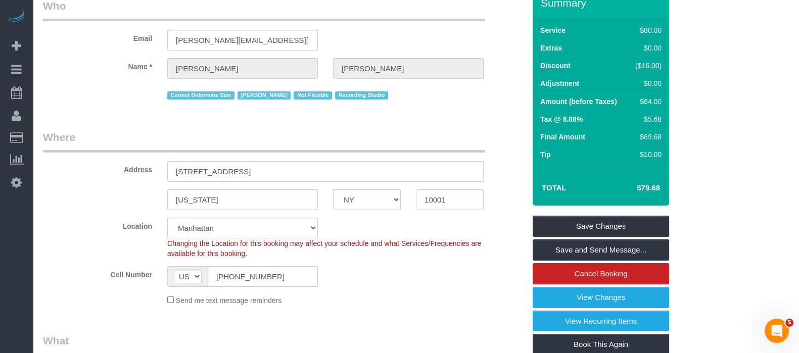
scroll to position [0, 0]
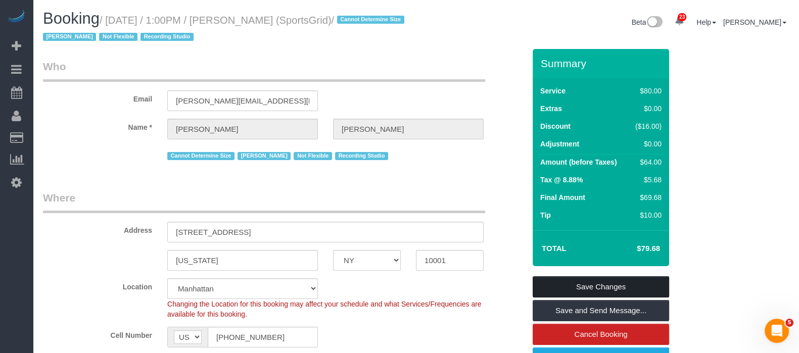
click at [613, 282] on link "Save Changes" at bounding box center [600, 286] width 136 height 21
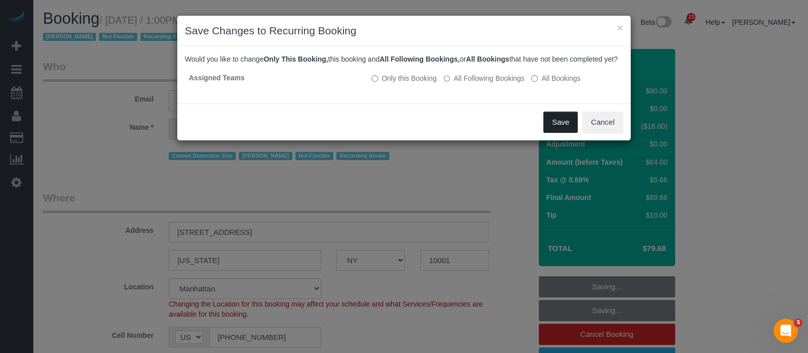
click at [565, 125] on button "Save" at bounding box center [561, 122] width 34 height 21
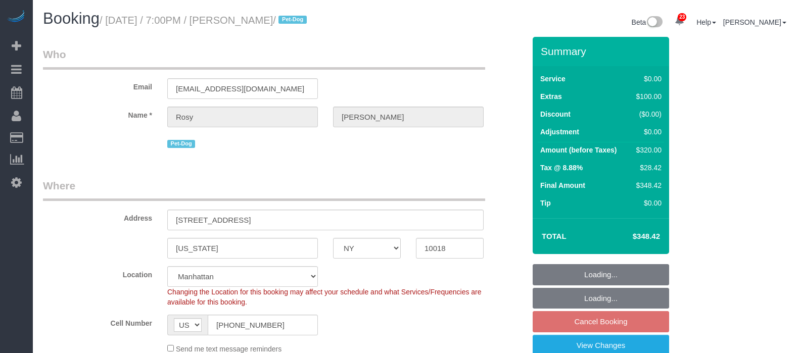
select select "NY"
select select "2"
select select "spot9"
select select "number:89"
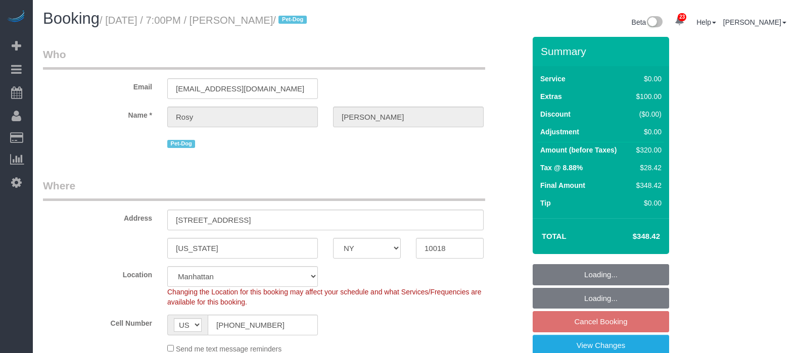
select select "number:90"
select select "number:13"
select select "number:5"
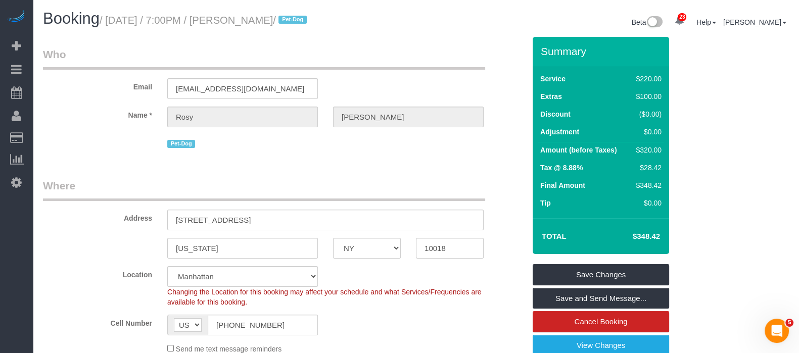
drag, startPoint x: 106, startPoint y: 19, endPoint x: 307, endPoint y: 15, distance: 201.1
click at [310, 16] on small "/ [DATE] / 7:00PM / [PERSON_NAME] / Pet-Dog" at bounding box center [205, 20] width 210 height 11
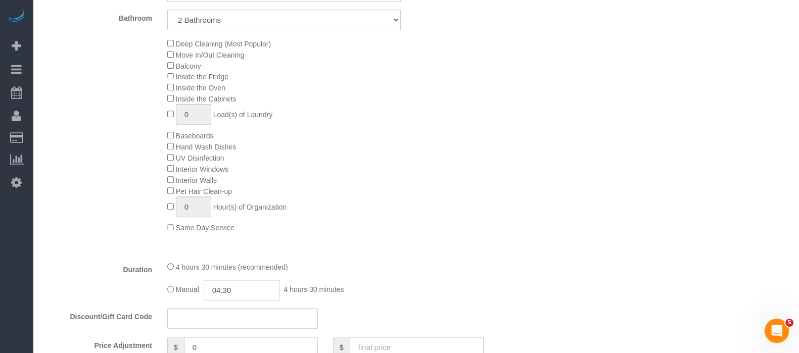
scroll to position [568, 0]
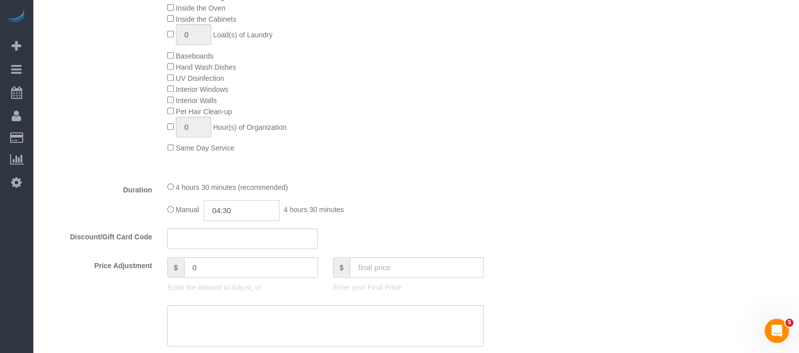
click at [263, 218] on input "04:30" at bounding box center [242, 210] width 76 height 21
click at [235, 246] on li "02:00" at bounding box center [230, 246] width 45 height 13
type input "02:00"
click at [382, 136] on div "Deep Cleaning (Most Popular) Move In/Out Cleaning Balcony Inside the Fridge Ins…" at bounding box center [346, 56] width 373 height 196
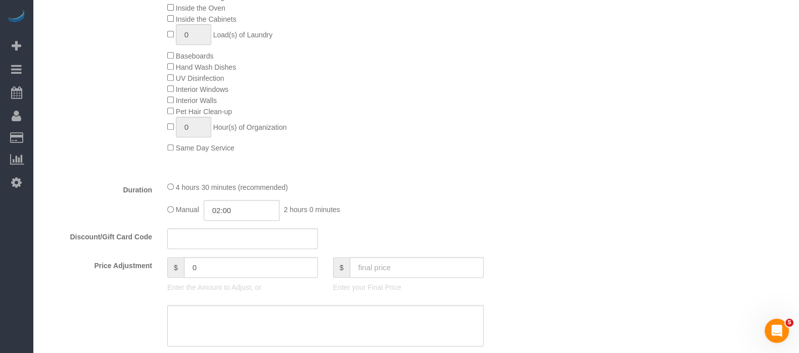
select select "spot66"
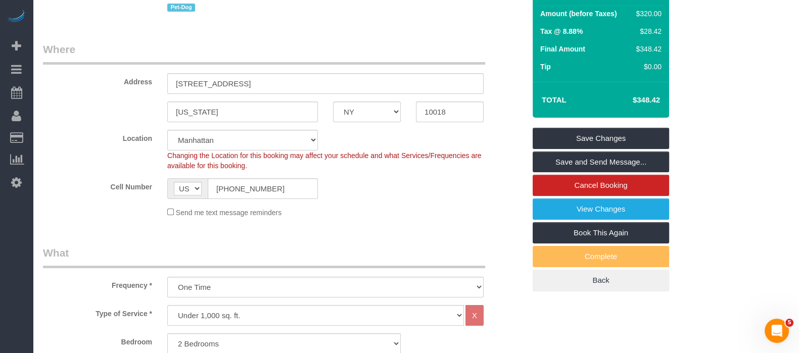
scroll to position [0, 0]
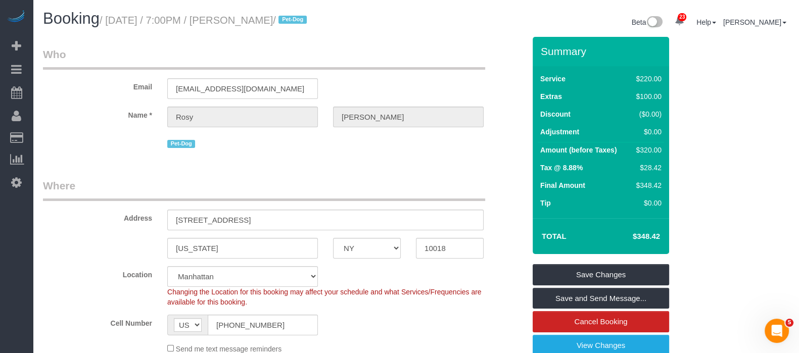
drag, startPoint x: 181, startPoint y: 19, endPoint x: 313, endPoint y: 16, distance: 131.9
click at [310, 16] on small "/ [DATE] / 7:00PM / [PERSON_NAME] / Pet-Dog" at bounding box center [205, 20] width 210 height 11
copy small "[DATE] / 7:00PM / [PERSON_NAME]"
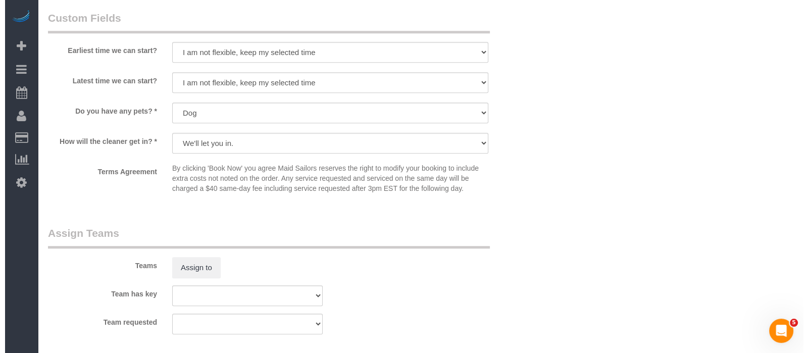
scroll to position [1263, 0]
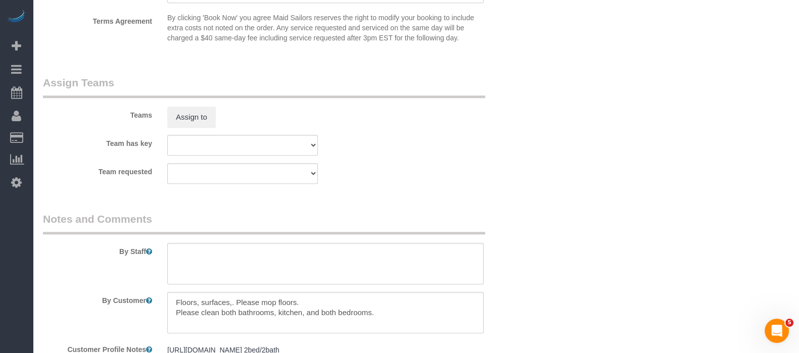
click at [197, 112] on div "Teams Assign to" at bounding box center [283, 101] width 497 height 53
click at [175, 123] on button "Assign to" at bounding box center [191, 117] width 48 height 21
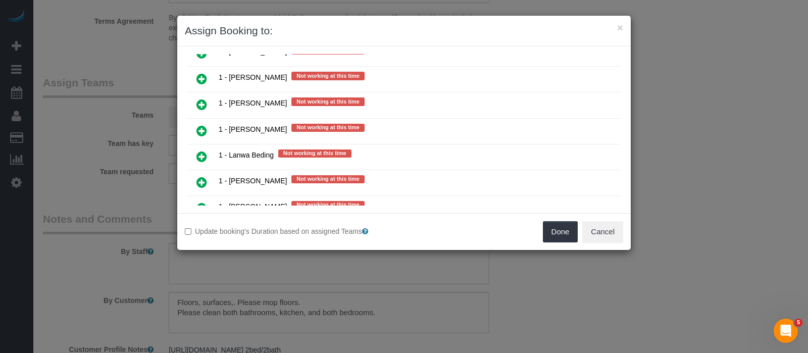
scroll to position [1074, 0]
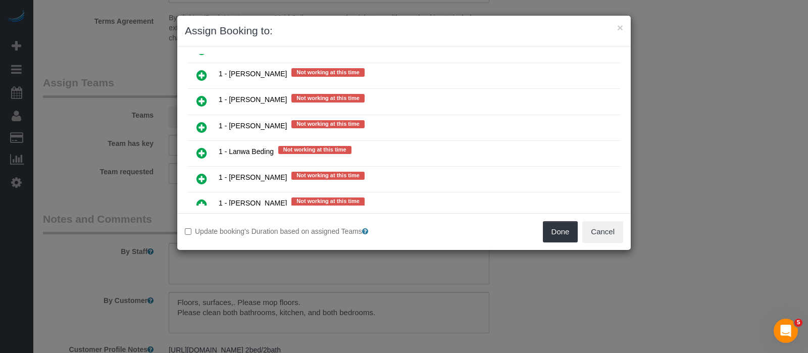
click at [204, 121] on icon at bounding box center [202, 127] width 11 height 12
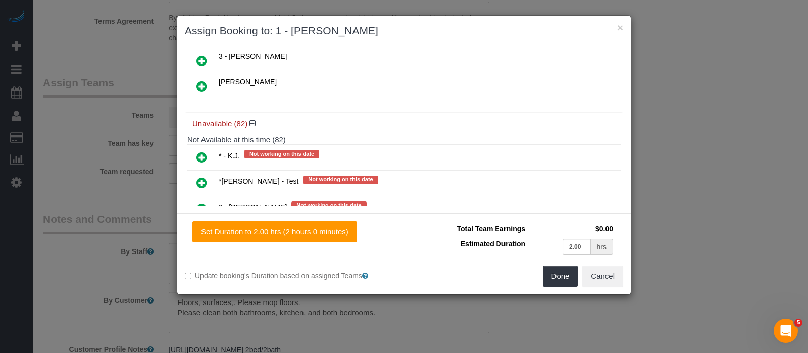
scroll to position [63, 0]
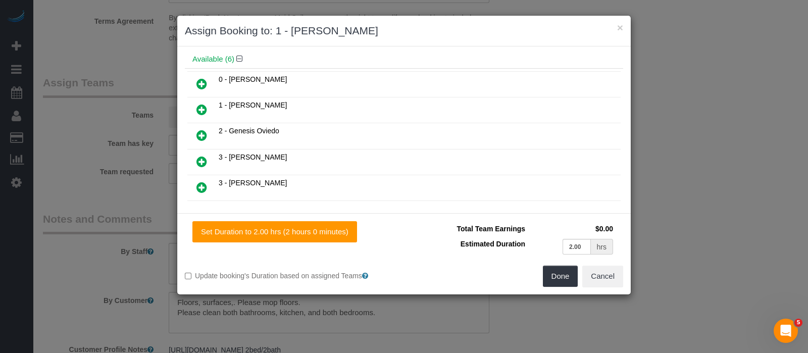
drag, startPoint x: 204, startPoint y: 180, endPoint x: 239, endPoint y: 165, distance: 38.3
click at [204, 181] on icon at bounding box center [202, 187] width 11 height 12
click at [558, 271] on button "Done" at bounding box center [560, 276] width 35 height 21
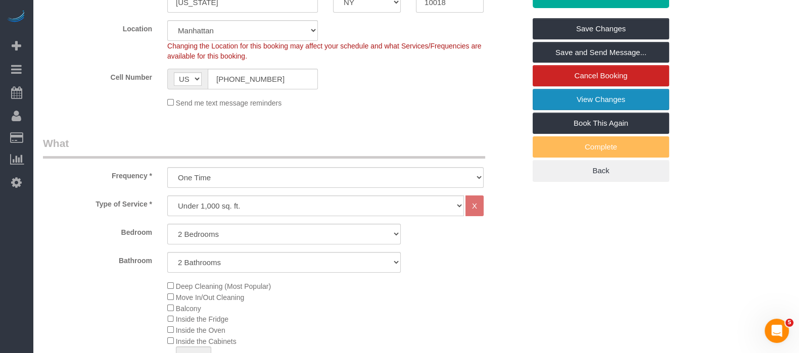
scroll to position [126, 0]
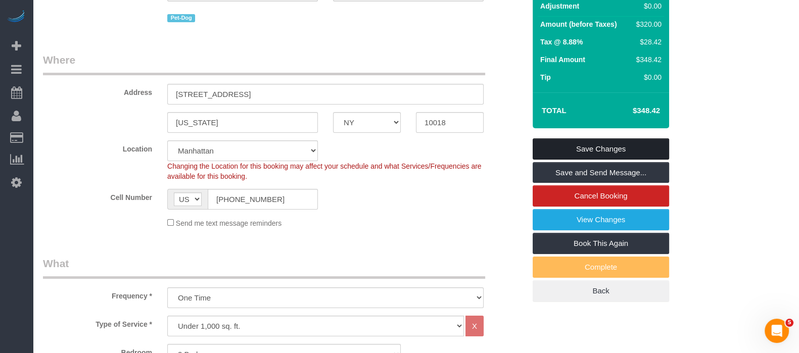
click at [599, 147] on link "Save Changes" at bounding box center [600, 148] width 136 height 21
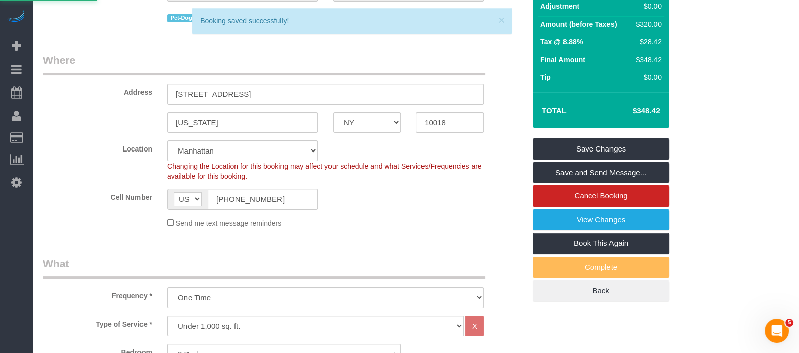
select select "**********"
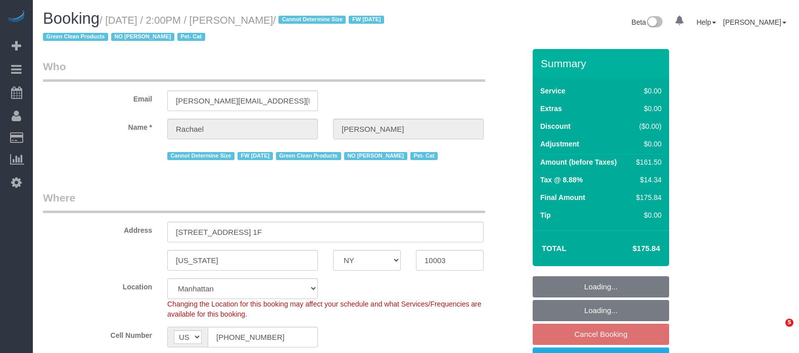
select select "NY"
select select "2"
select select "spot4"
